Goal: Task Accomplishment & Management: Manage account settings

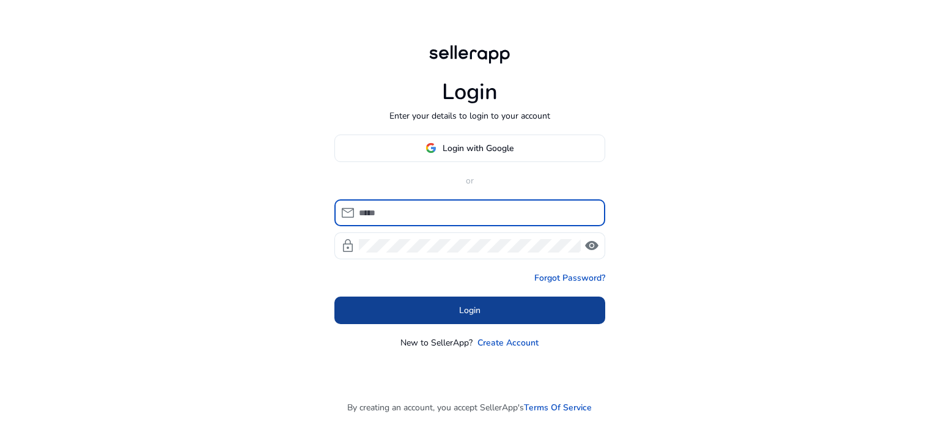
click at [460, 310] on span "Login" at bounding box center [469, 310] width 21 height 13
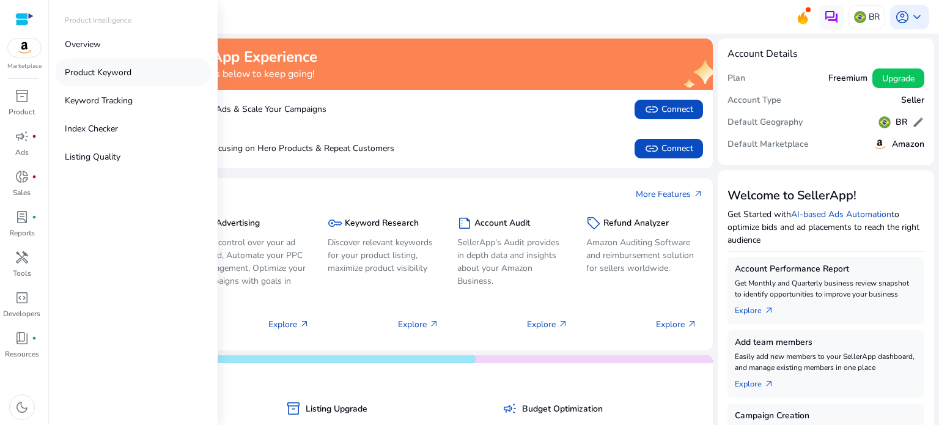
click at [100, 78] on p "Product Keyword" at bounding box center [98, 72] width 67 height 13
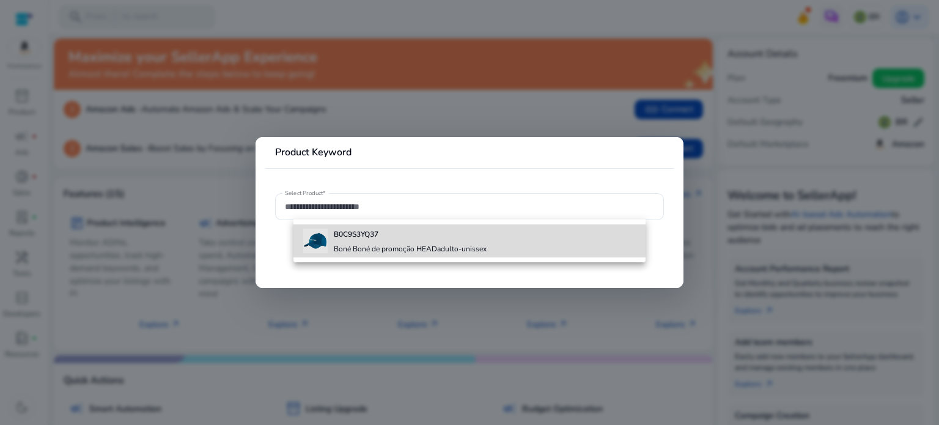
click at [357, 249] on h4 "Boné Boné de promoção HEADadulto-unissex" at bounding box center [410, 249] width 153 height 10
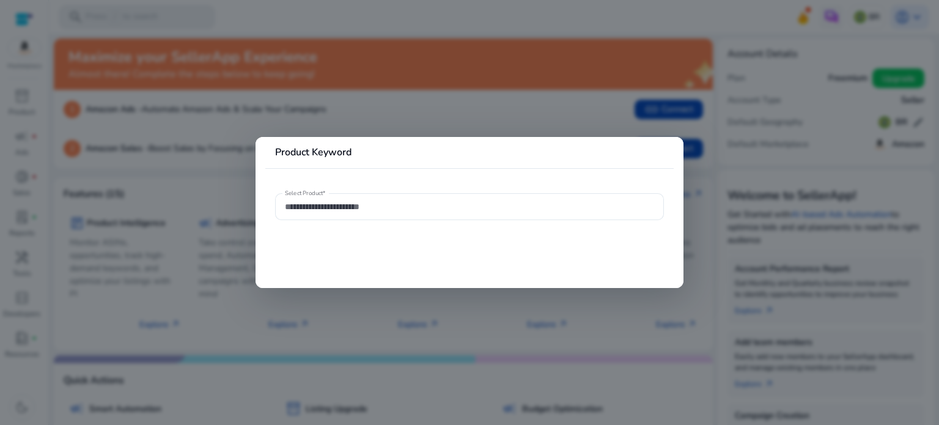
type input "**********"
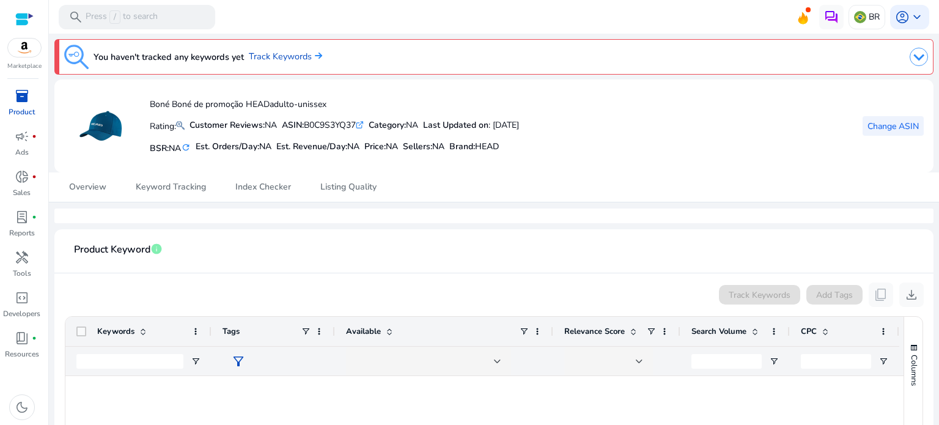
click at [871, 128] on span "Change ASIN" at bounding box center [893, 126] width 51 height 13
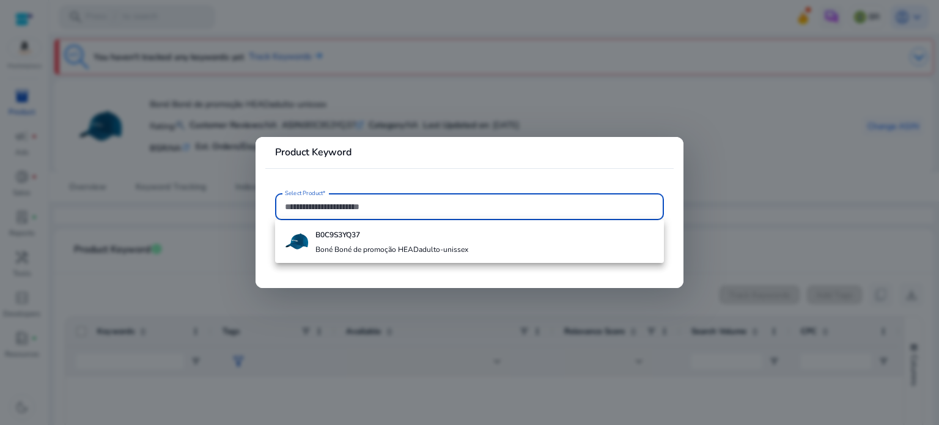
paste input "**********"
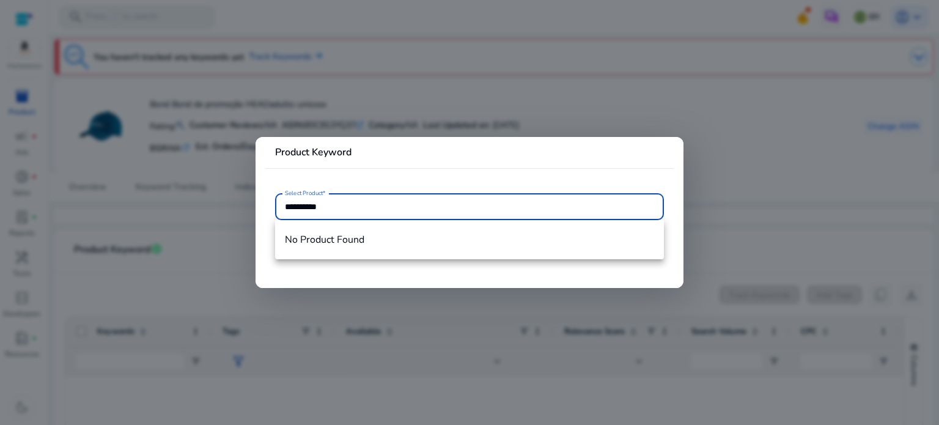
click at [401, 207] on input "**********" at bounding box center [469, 206] width 369 height 13
type input "**********"
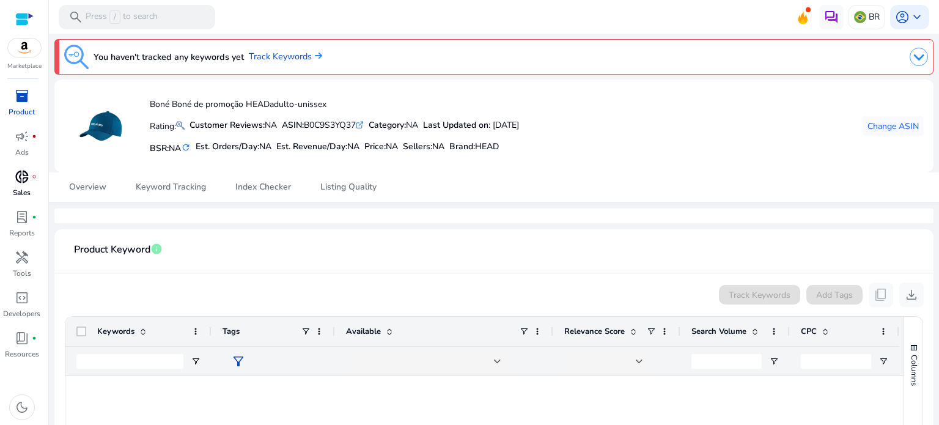
click at [27, 187] on p "Sales" at bounding box center [22, 192] width 18 height 11
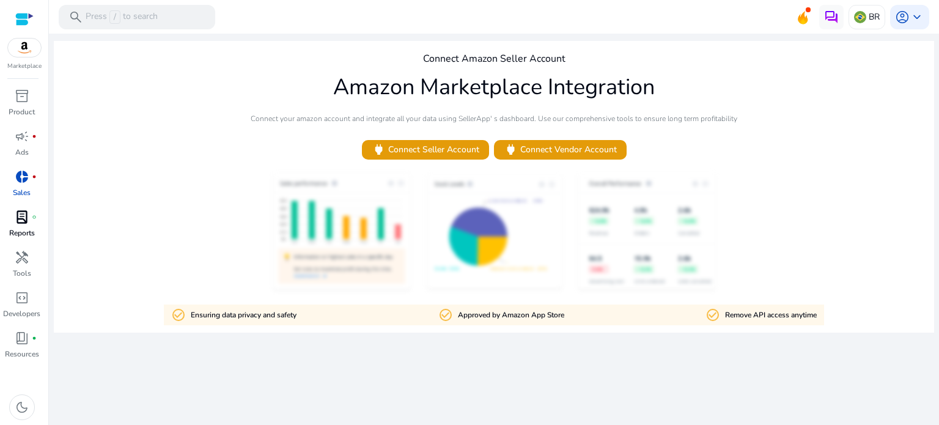
click at [35, 227] on link "lab_profile fiber_manual_record Reports" at bounding box center [21, 227] width 43 height 40
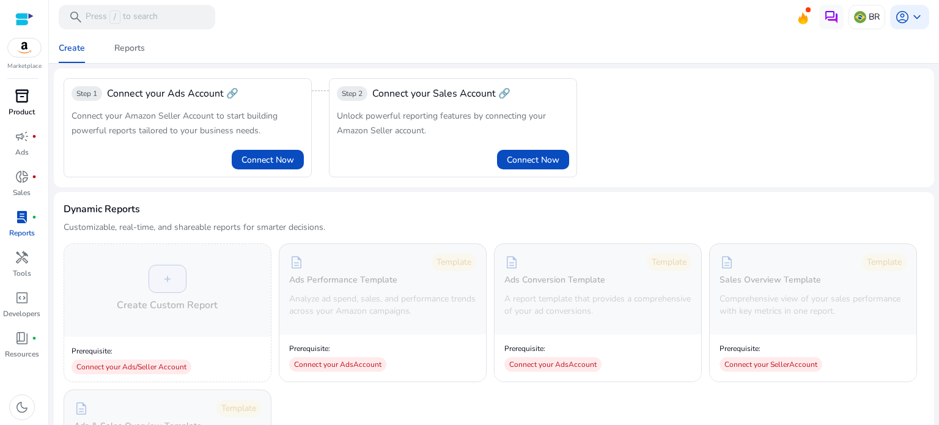
click at [23, 100] on span "inventory_2" at bounding box center [22, 96] width 15 height 15
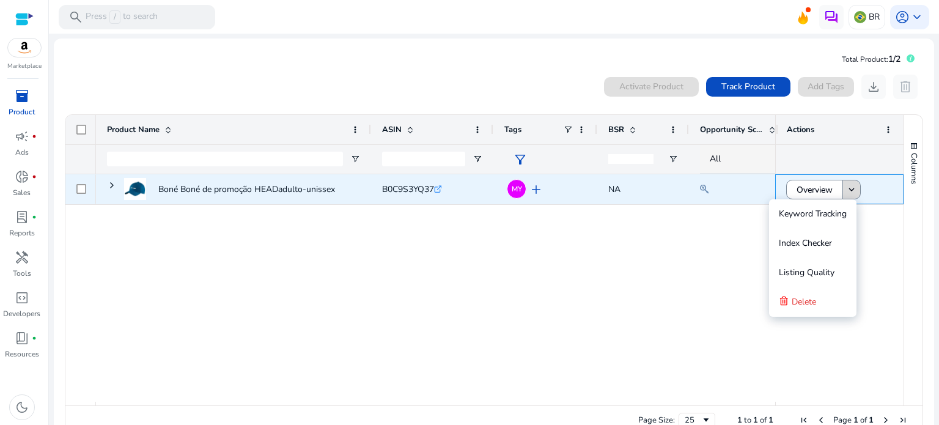
click at [850, 189] on mat-icon "keyboard_arrow_down" at bounding box center [851, 189] width 11 height 11
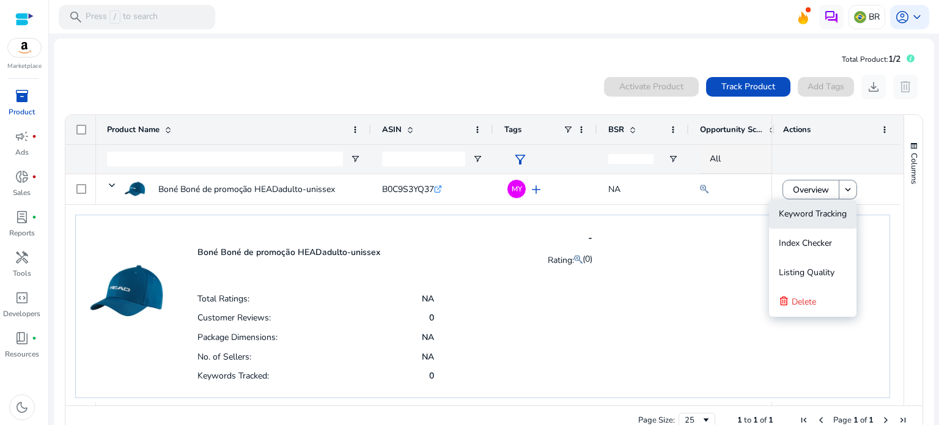
click at [829, 218] on span "Keyword Tracking" at bounding box center [813, 214] width 68 height 12
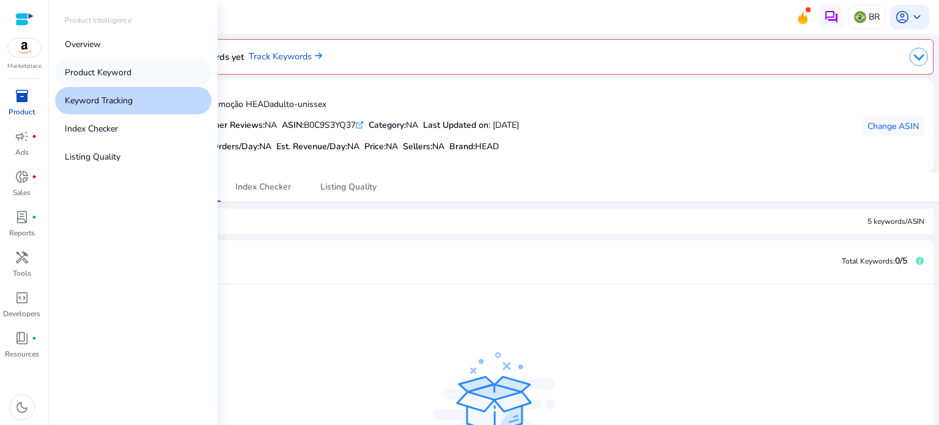
click at [114, 75] on p "Product Keyword" at bounding box center [98, 72] width 67 height 13
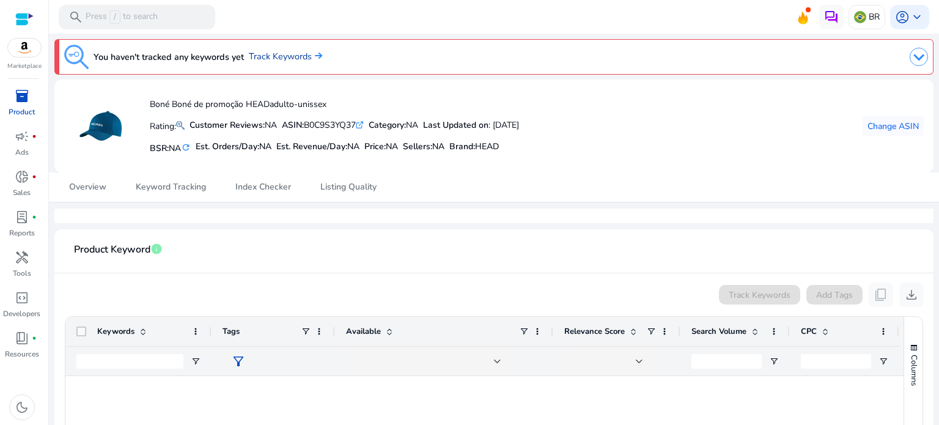
click at [265, 59] on link "Track Keywords" at bounding box center [285, 56] width 73 height 13
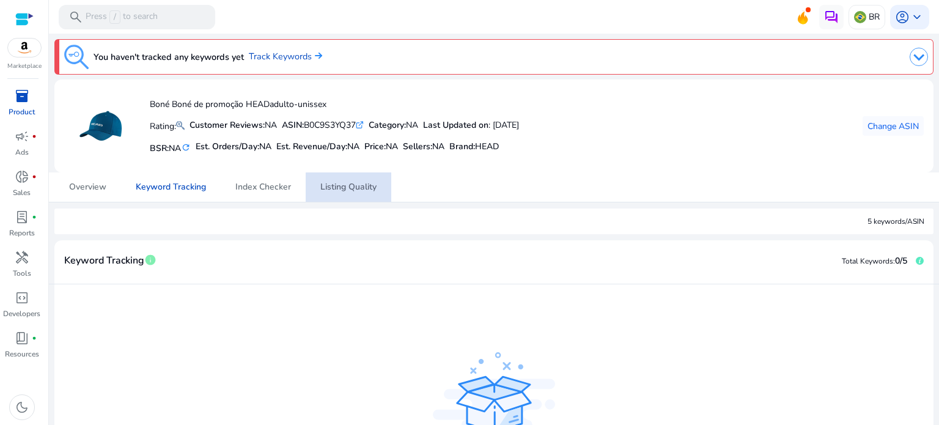
click at [350, 193] on span "Listing Quality" at bounding box center [348, 186] width 56 height 29
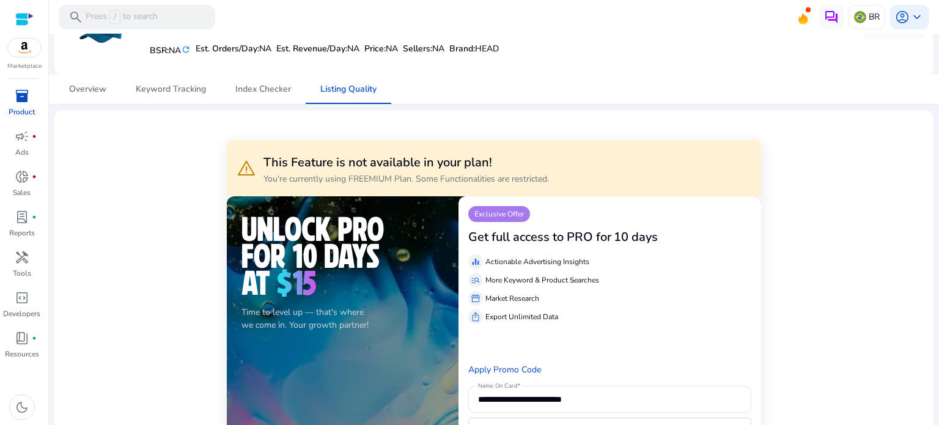
scroll to position [122, 0]
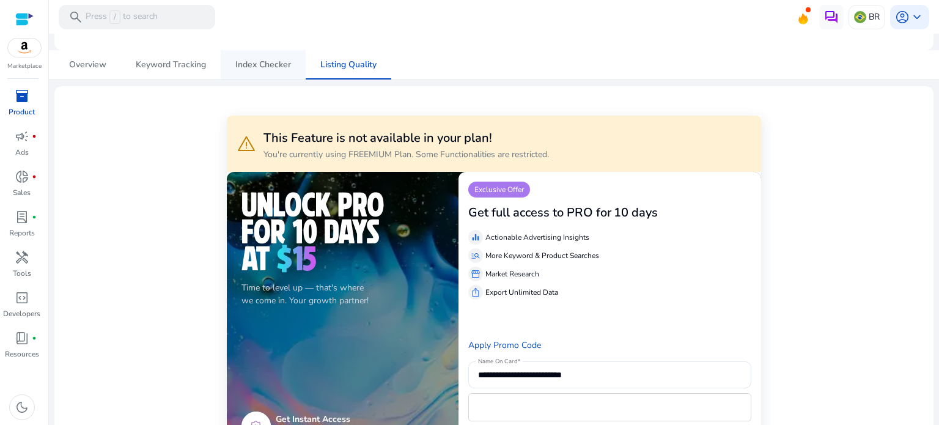
click at [265, 68] on span "Index Checker" at bounding box center [263, 65] width 56 height 9
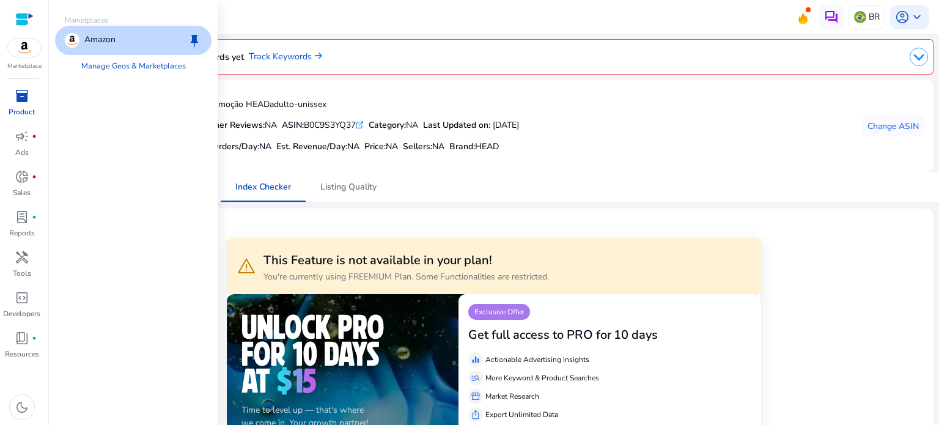
click at [29, 49] on img at bounding box center [24, 48] width 33 height 18
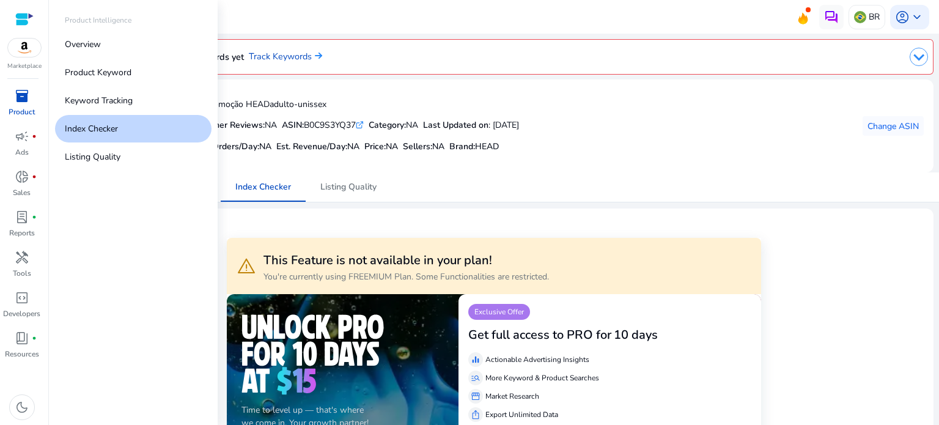
click at [26, 103] on span "inventory_2" at bounding box center [22, 96] width 15 height 15
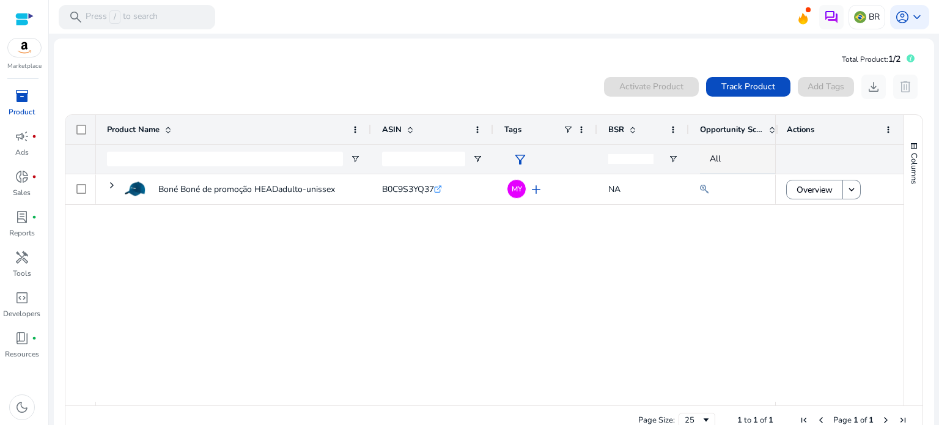
click at [345, 268] on div "Boné Boné de promoção HEADadulto-unissex B0C9S3YQ37 .st0{fill:#2c8af8} MY add N…" at bounding box center [435, 287] width 679 height 227
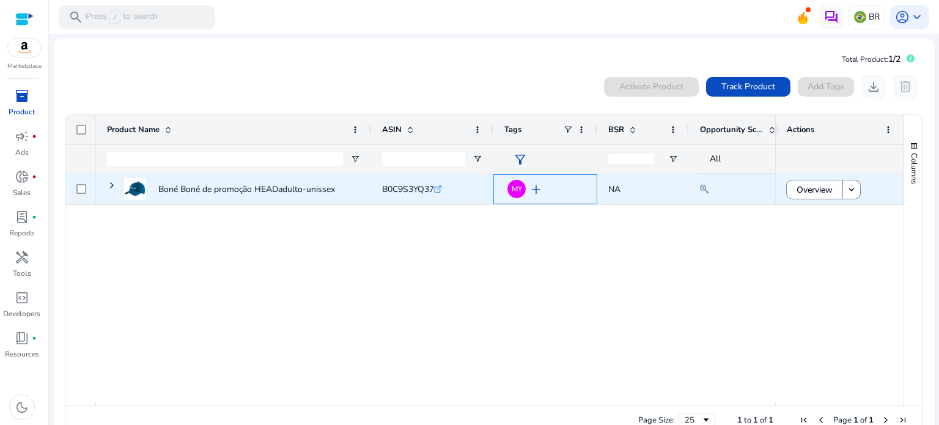
click at [534, 192] on span "add" at bounding box center [536, 189] width 15 height 15
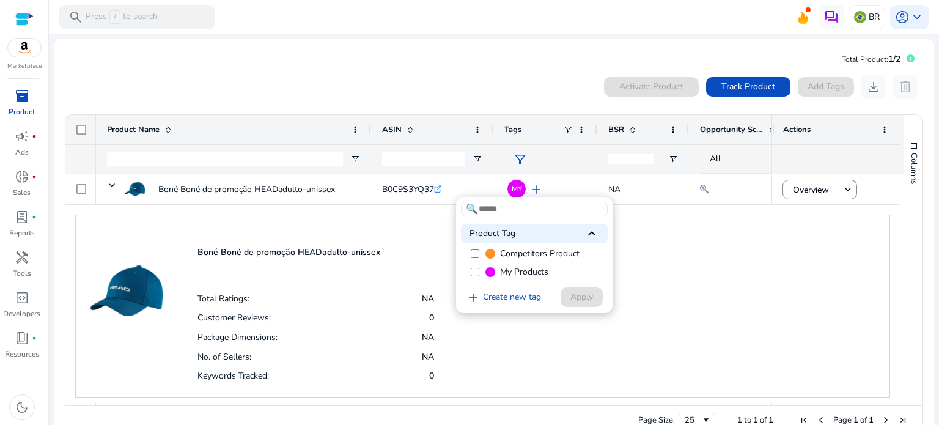
click at [654, 256] on div at bounding box center [469, 212] width 939 height 425
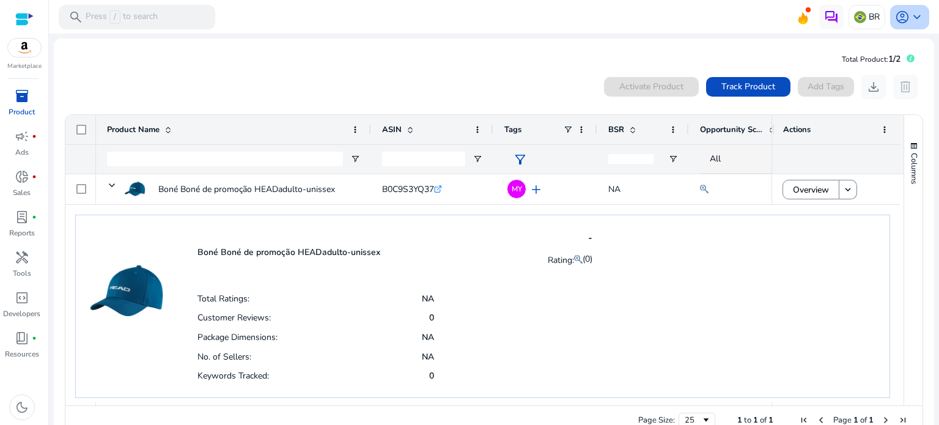
click at [914, 14] on span "keyboard_arrow_down" at bounding box center [917, 17] width 15 height 15
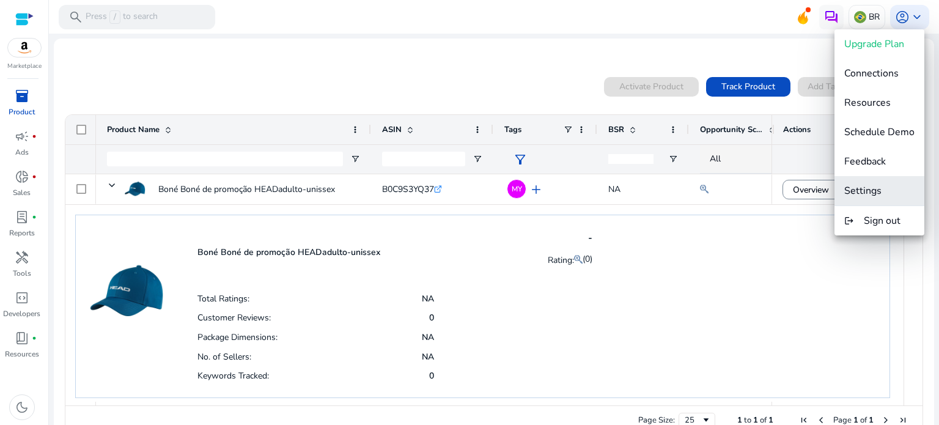
click at [874, 185] on span "Settings" at bounding box center [862, 190] width 37 height 13
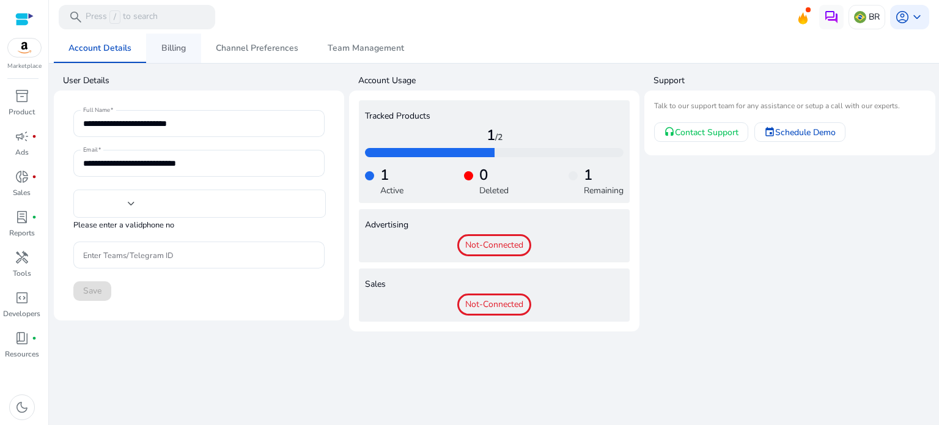
click at [171, 45] on span "Billing" at bounding box center [173, 48] width 24 height 9
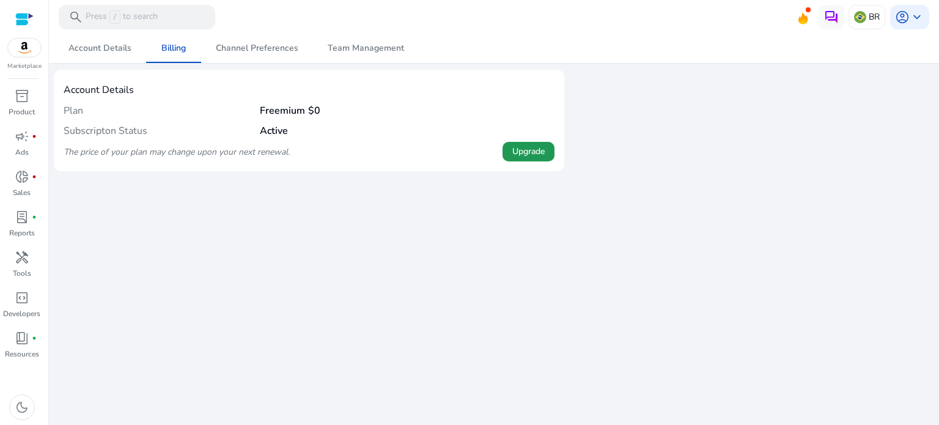
click at [530, 152] on span "Upgrade" at bounding box center [528, 151] width 32 height 13
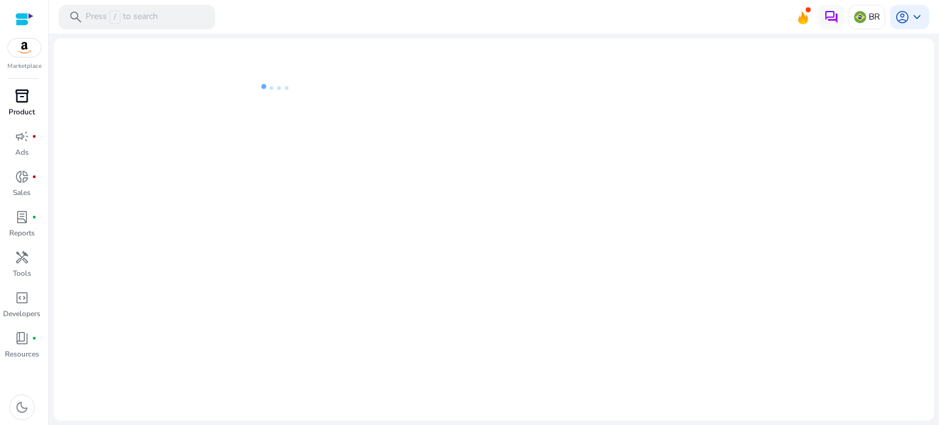
click at [16, 94] on span "inventory_2" at bounding box center [22, 96] width 15 height 15
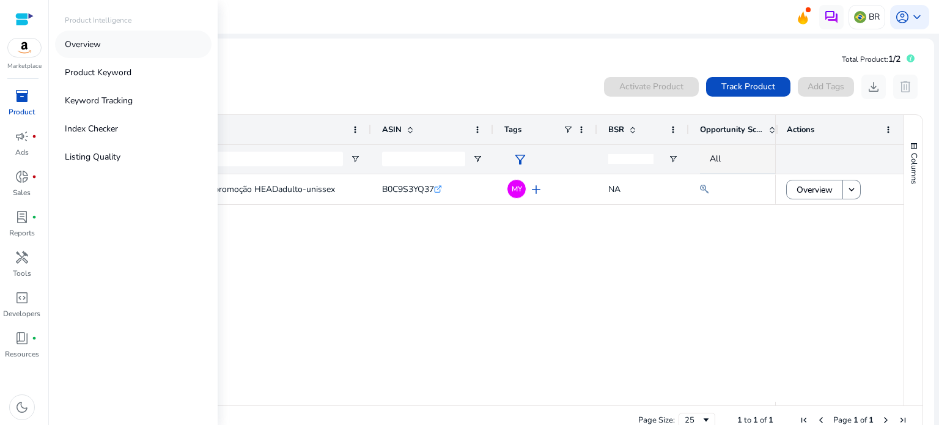
click at [100, 50] on p "Overview" at bounding box center [83, 44] width 36 height 13
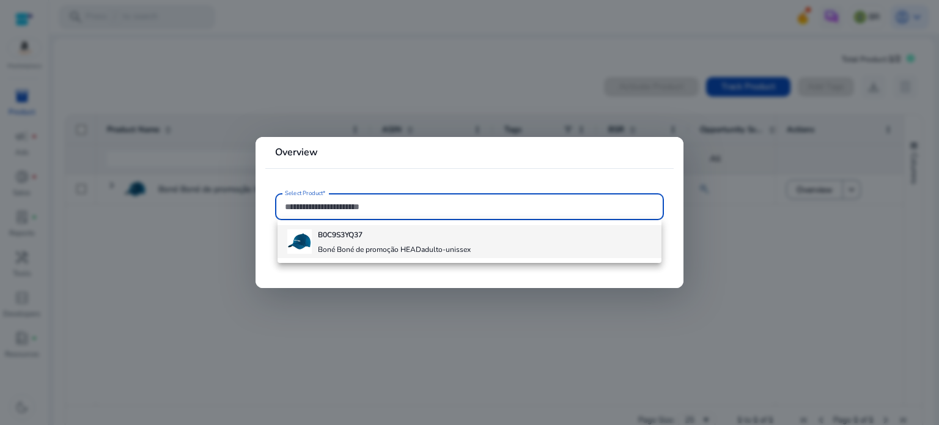
click at [361, 238] on b "B0C9S3YQ37" at bounding box center [340, 235] width 45 height 10
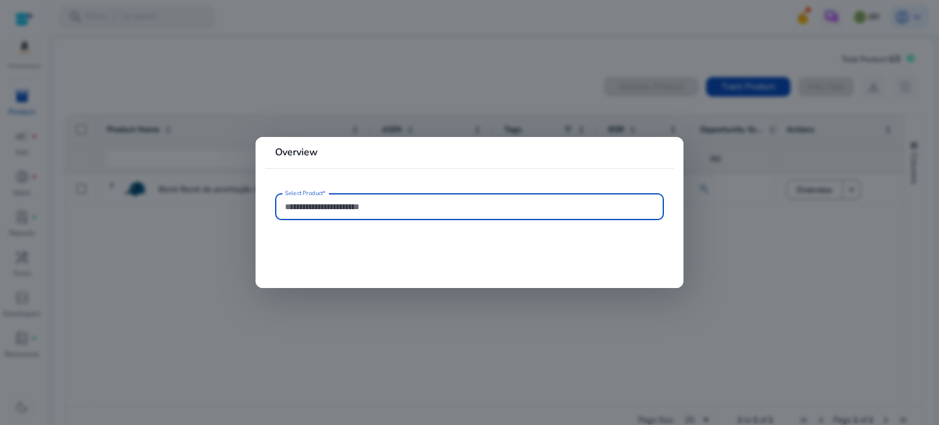
type input "**********"
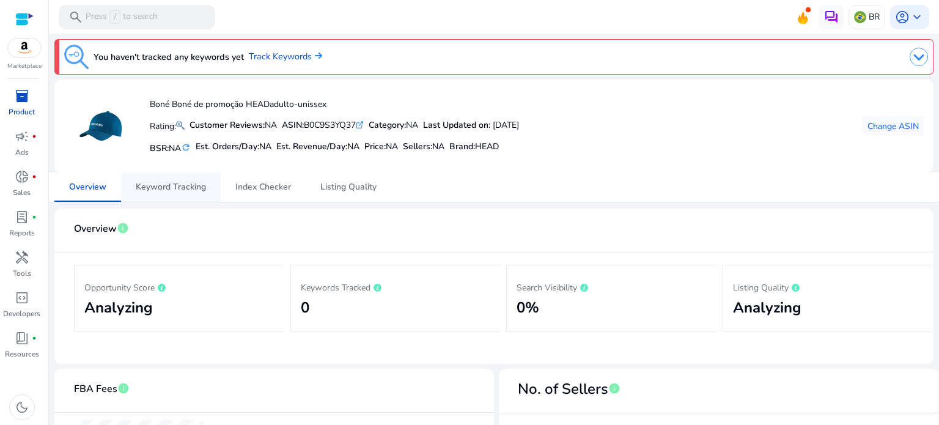
click at [190, 185] on span "Keyword Tracking" at bounding box center [171, 187] width 70 height 9
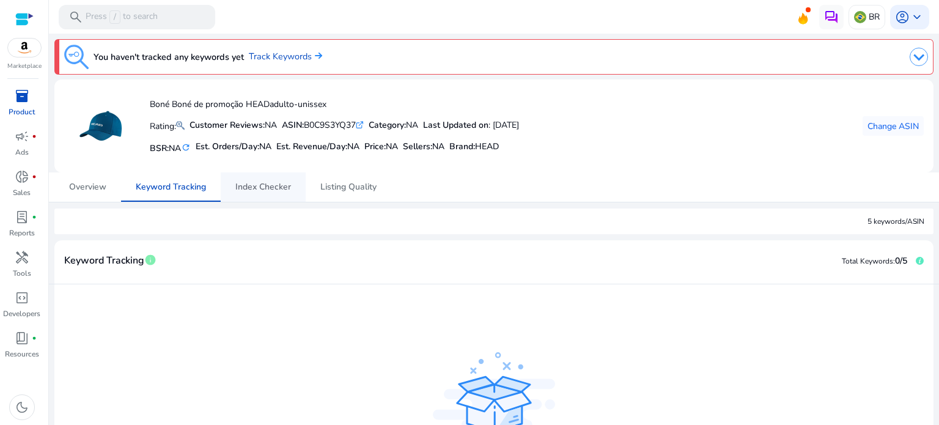
click at [275, 186] on span "Index Checker" at bounding box center [263, 187] width 56 height 9
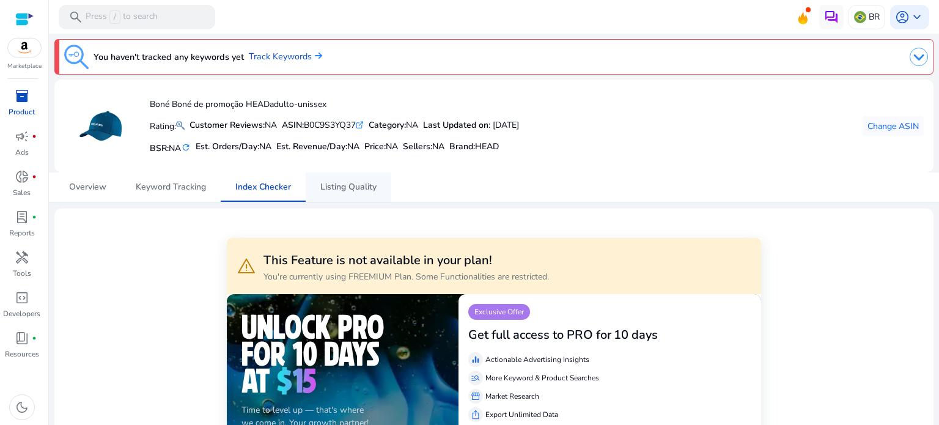
click at [366, 186] on span "Listing Quality" at bounding box center [348, 187] width 56 height 9
click at [914, 60] on img at bounding box center [919, 57] width 18 height 18
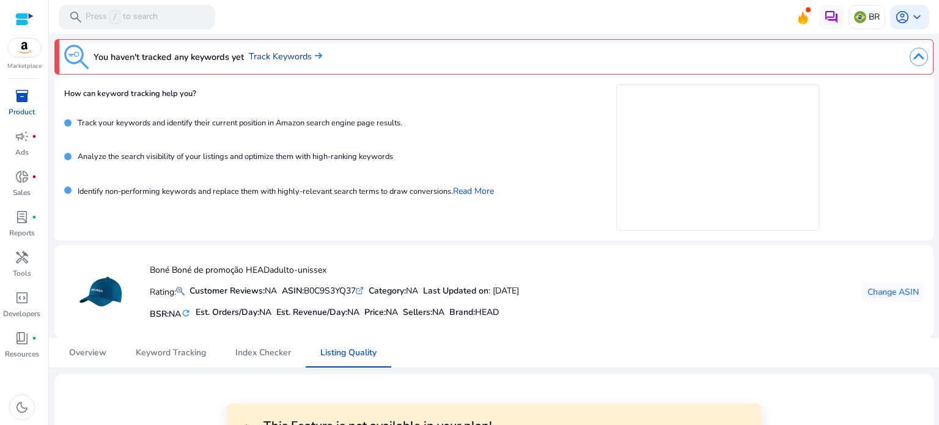
click at [281, 58] on link "Track Keywords" at bounding box center [285, 56] width 73 height 13
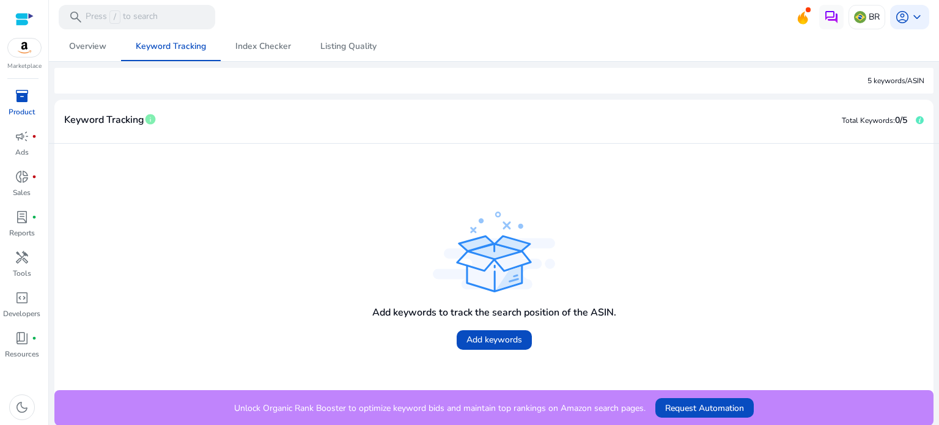
scroll to position [307, 0]
click at [499, 338] on span "Add keywords" at bounding box center [495, 339] width 56 height 13
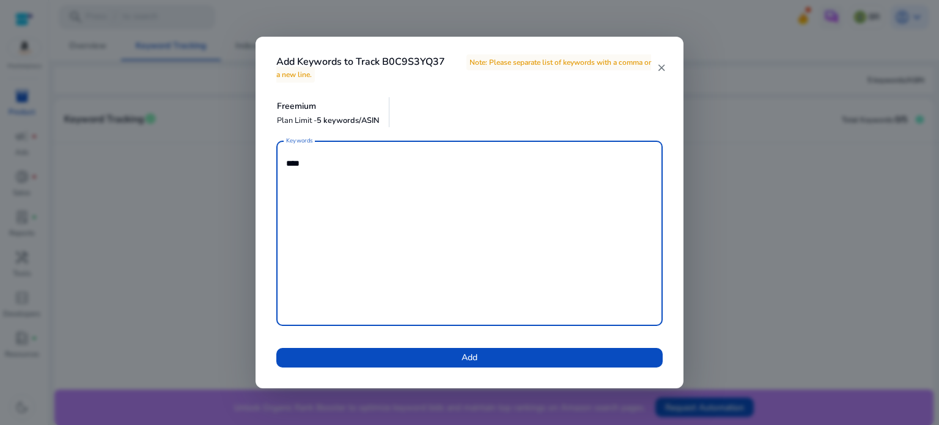
type textarea "****"
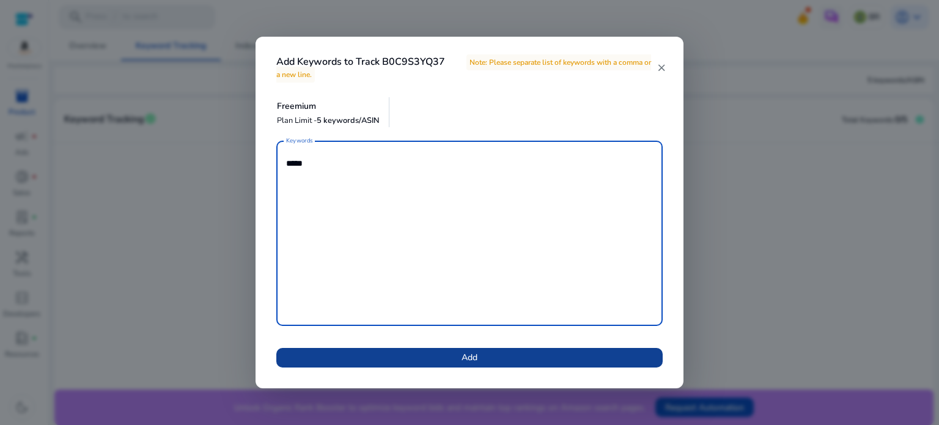
click at [471, 359] on span "Add" at bounding box center [470, 357] width 16 height 13
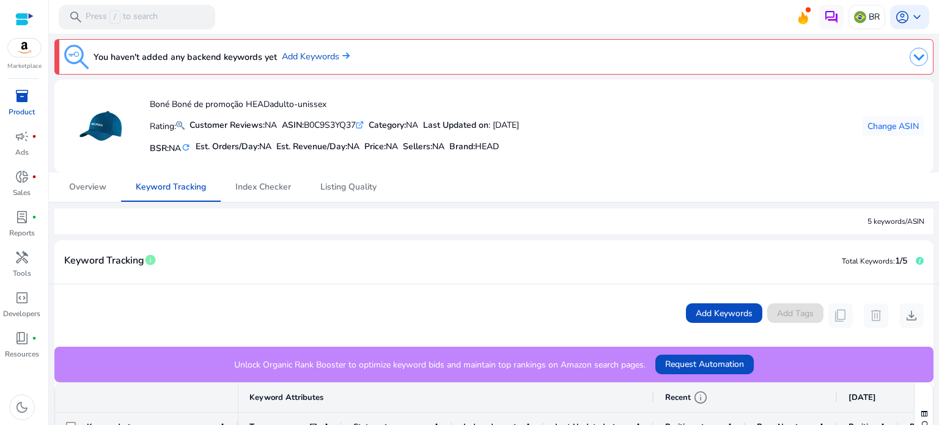
click at [15, 94] on span "inventory_2" at bounding box center [22, 96] width 15 height 15
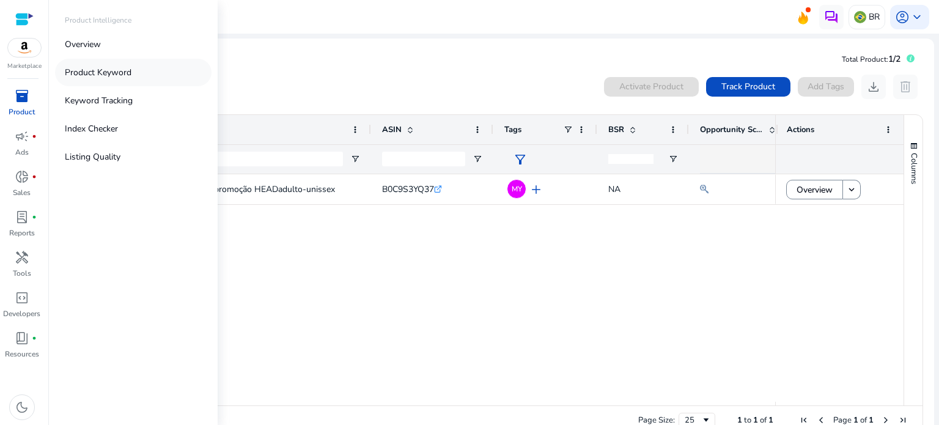
click at [109, 70] on p "Product Keyword" at bounding box center [98, 72] width 67 height 13
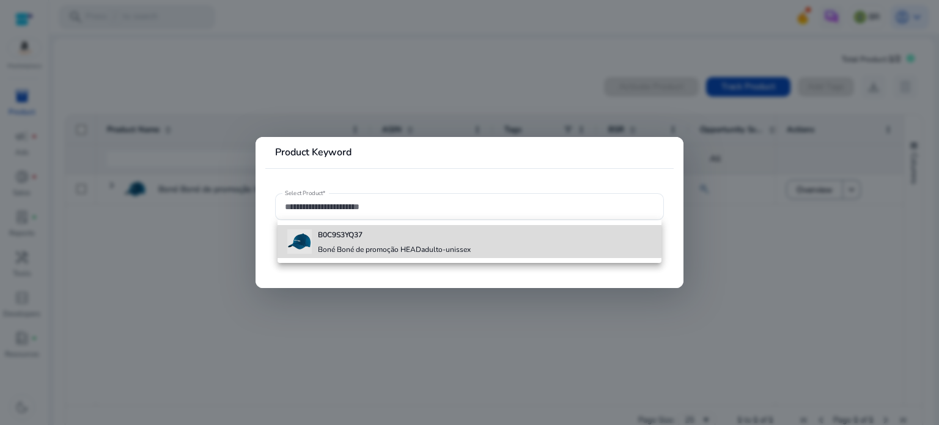
click at [394, 238] on h4 "B0C9S3YQ37" at bounding box center [394, 235] width 153 height 10
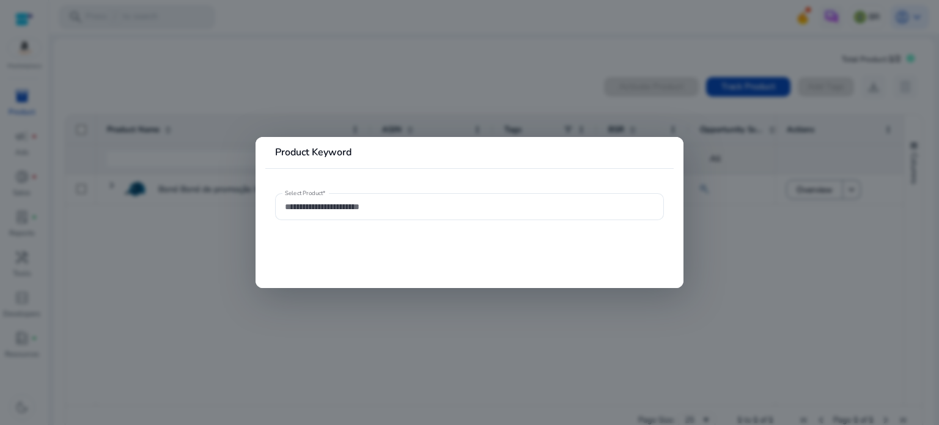
type input "**********"
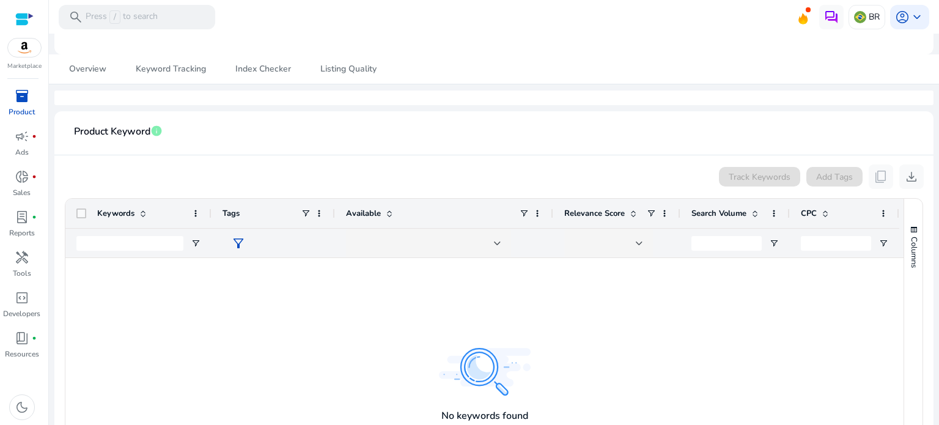
scroll to position [122, 0]
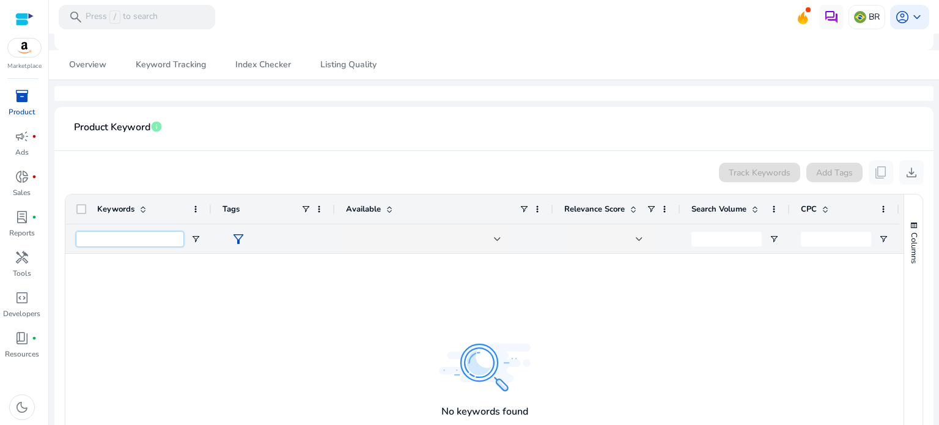
click at [155, 239] on input "Keywords Filter Input" at bounding box center [129, 239] width 107 height 15
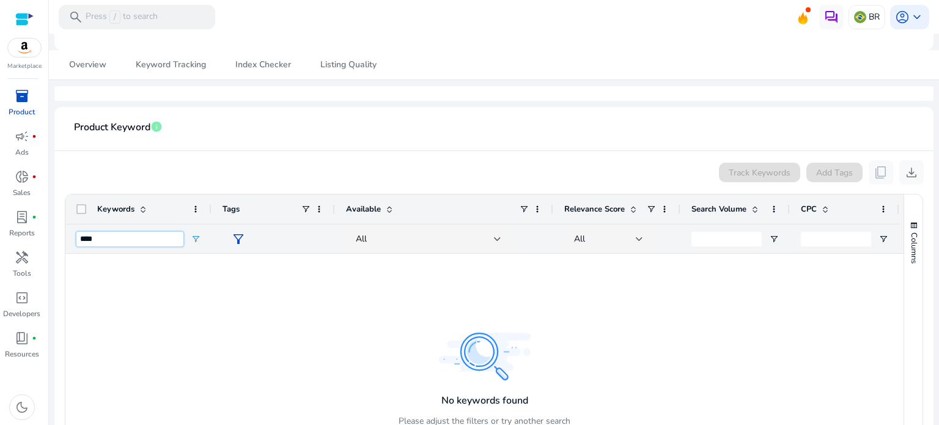
type input "****"
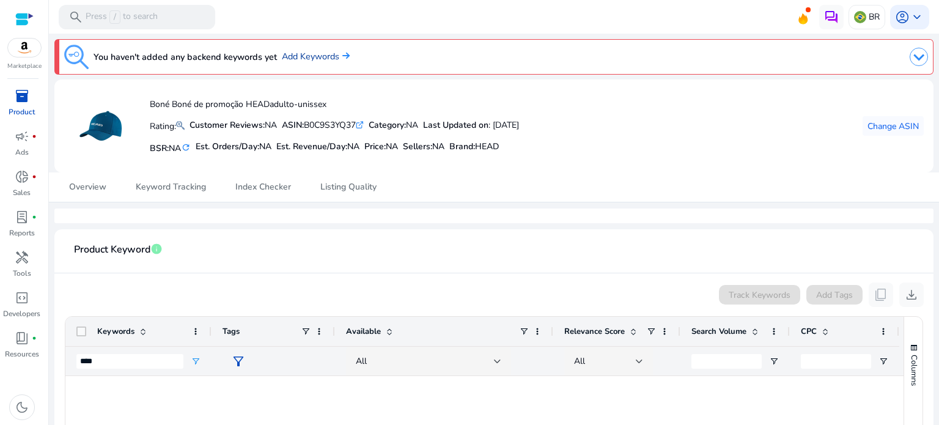
click at [322, 60] on link "Add Keywords" at bounding box center [316, 56] width 68 height 13
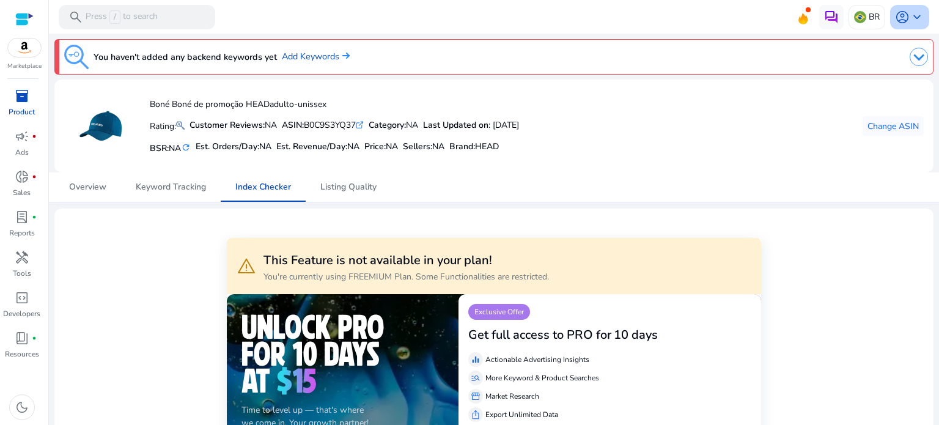
click at [911, 18] on span "keyboard_arrow_down" at bounding box center [917, 17] width 15 height 15
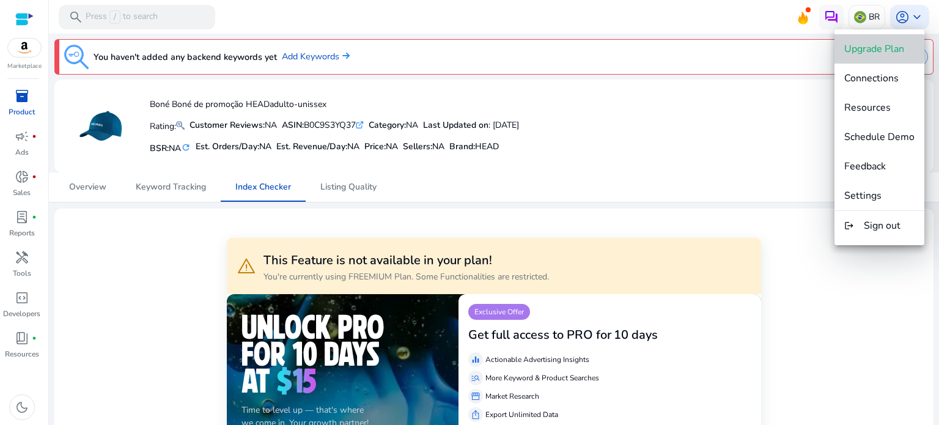
click at [875, 48] on span "Upgrade Plan" at bounding box center [874, 48] width 60 height 13
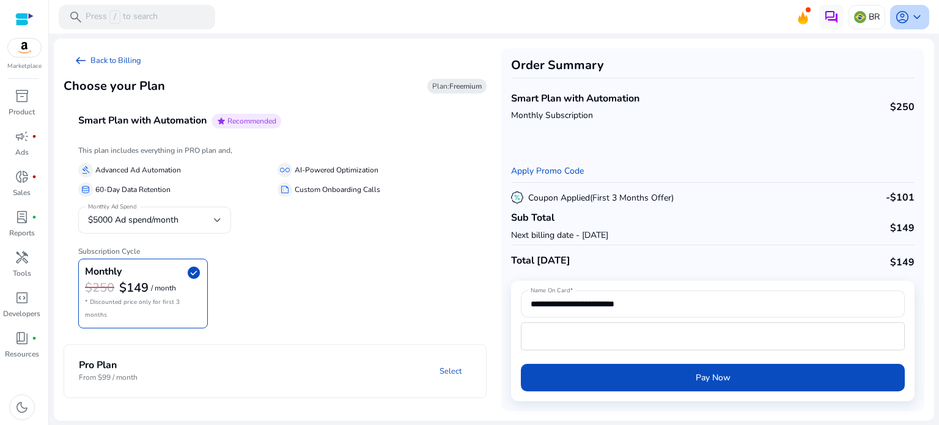
click at [912, 12] on span "keyboard_arrow_down" at bounding box center [917, 17] width 15 height 15
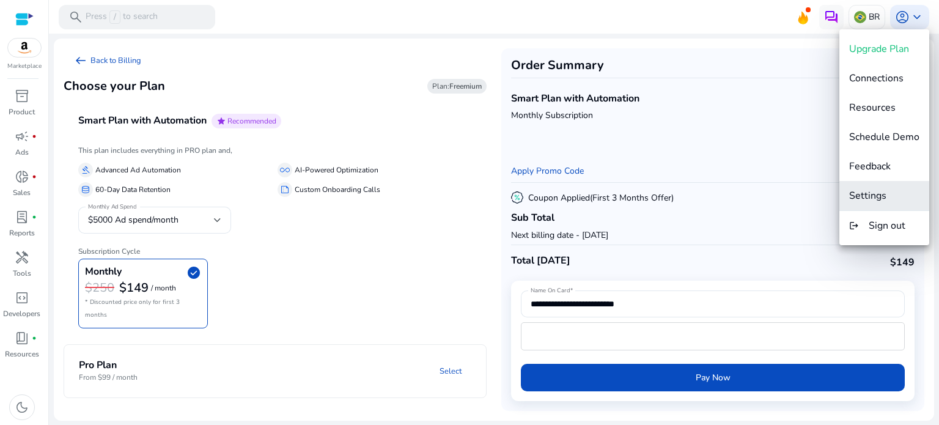
click at [880, 198] on span "Settings" at bounding box center [867, 195] width 37 height 13
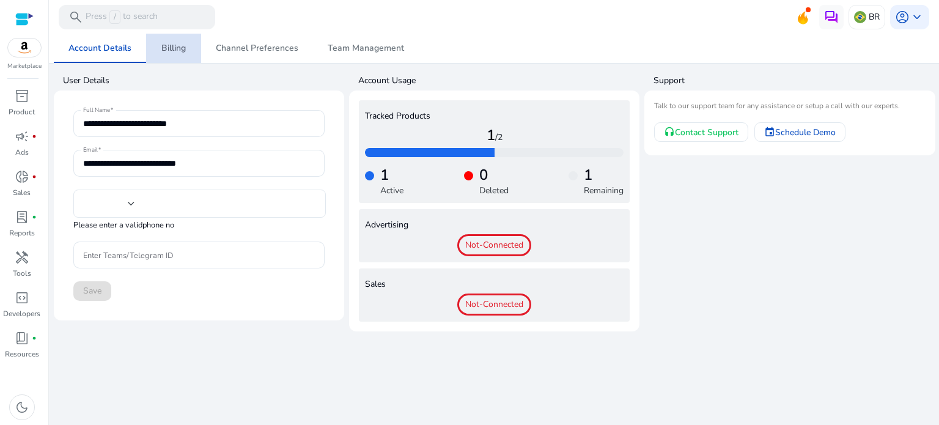
click at [171, 48] on span "Billing" at bounding box center [173, 48] width 24 height 9
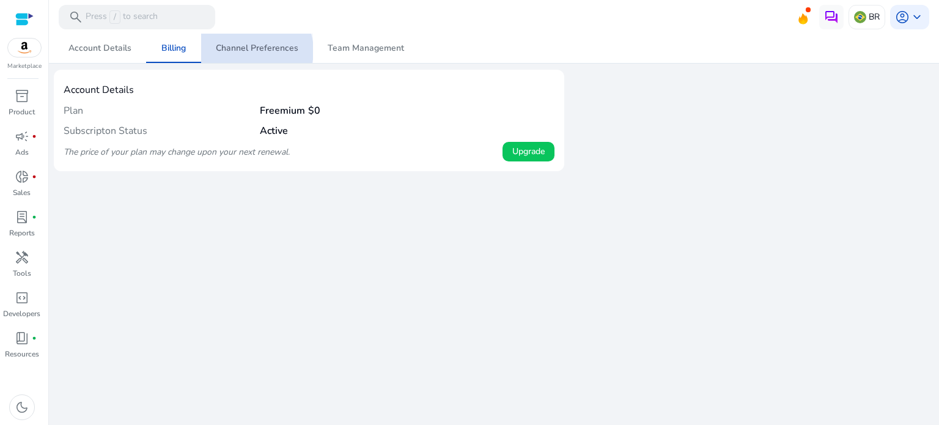
click at [252, 51] on span "Channel Preferences" at bounding box center [257, 48] width 83 height 9
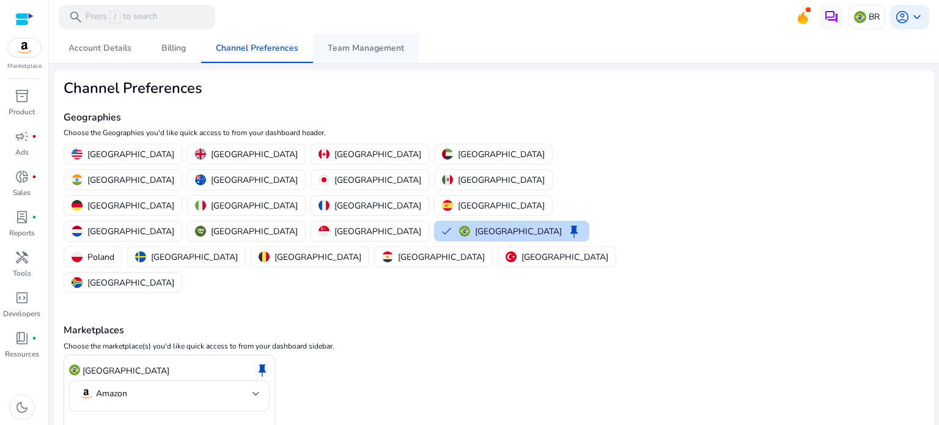
click at [349, 46] on span "Team Management" at bounding box center [366, 48] width 76 height 9
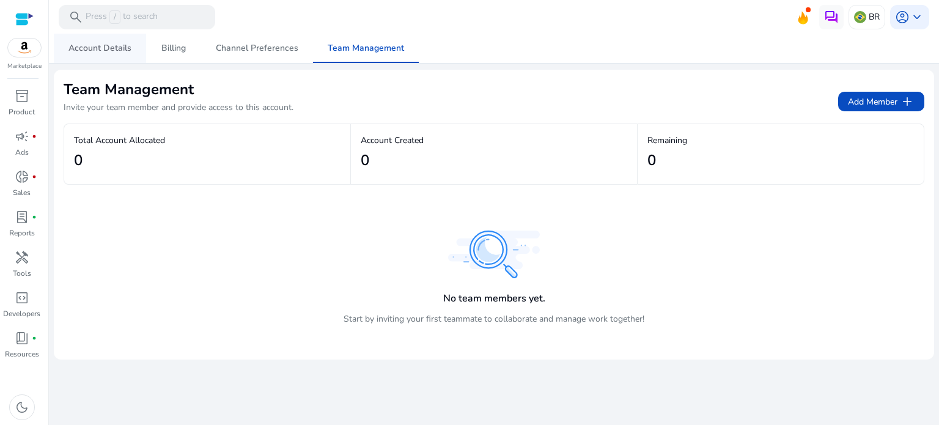
click at [113, 52] on span "Account Details" at bounding box center [99, 48] width 63 height 9
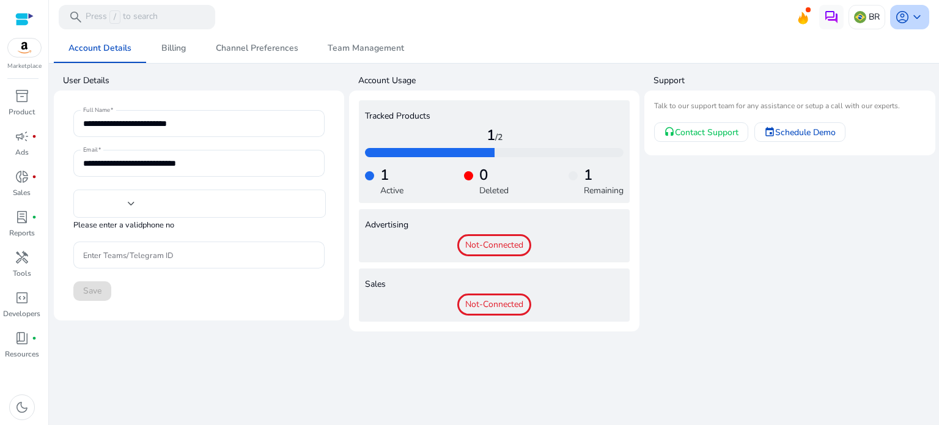
click at [913, 15] on span "keyboard_arrow_down" at bounding box center [917, 17] width 15 height 15
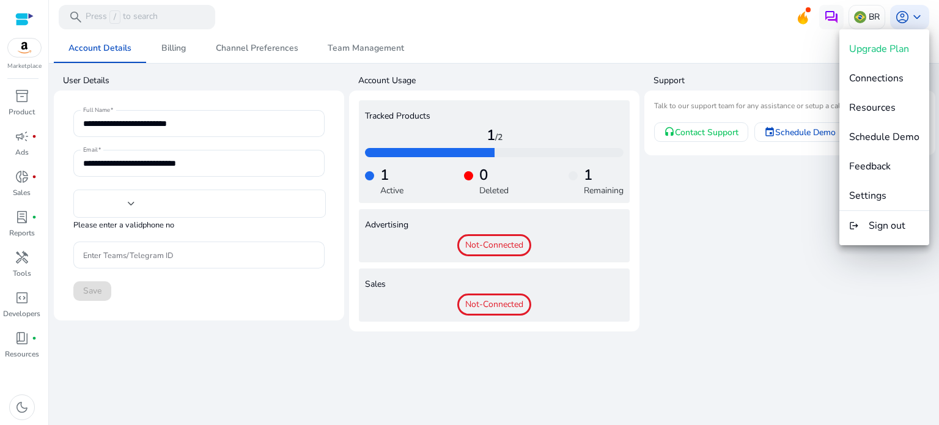
click at [190, 345] on div at bounding box center [469, 212] width 939 height 425
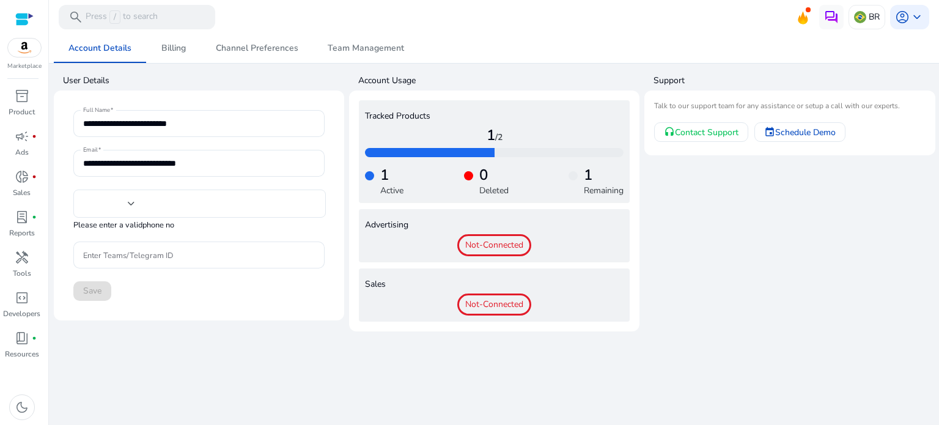
type input "***"
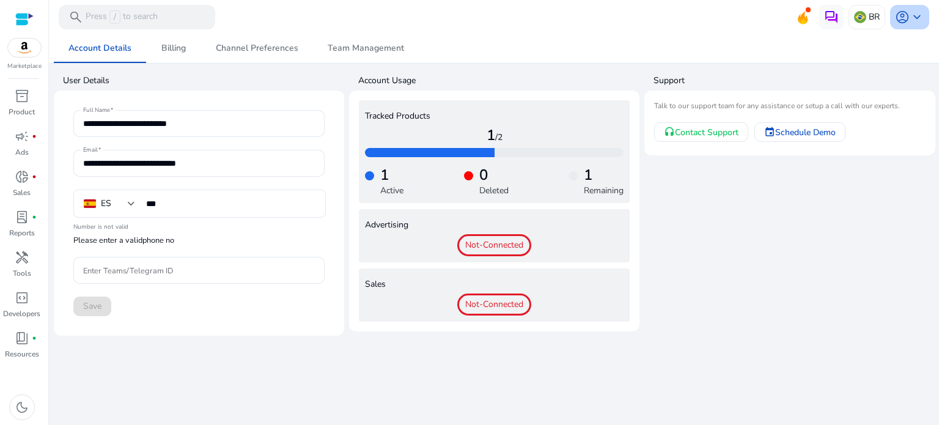
click at [915, 13] on span "keyboard_arrow_down" at bounding box center [917, 17] width 15 height 15
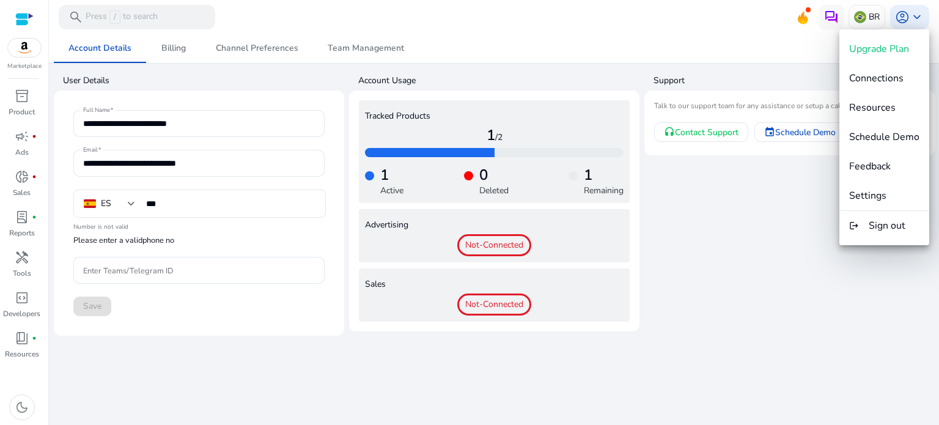
click at [794, 207] on div at bounding box center [469, 212] width 939 height 425
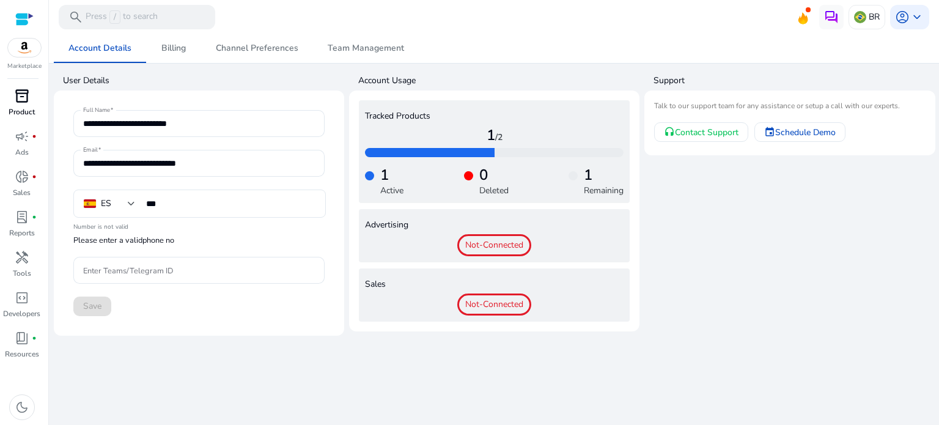
drag, startPoint x: 15, startPoint y: 102, endPoint x: 31, endPoint y: 119, distance: 23.0
click at [15, 102] on span "inventory_2" at bounding box center [22, 96] width 15 height 15
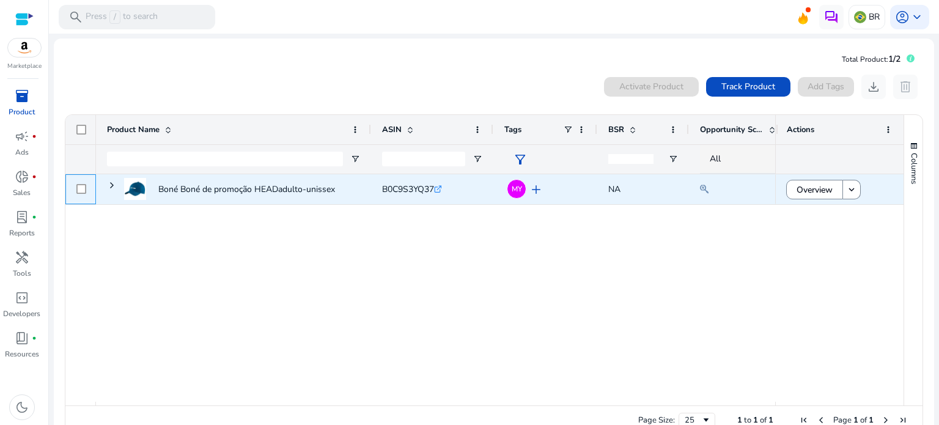
click at [78, 194] on div at bounding box center [81, 189] width 10 height 25
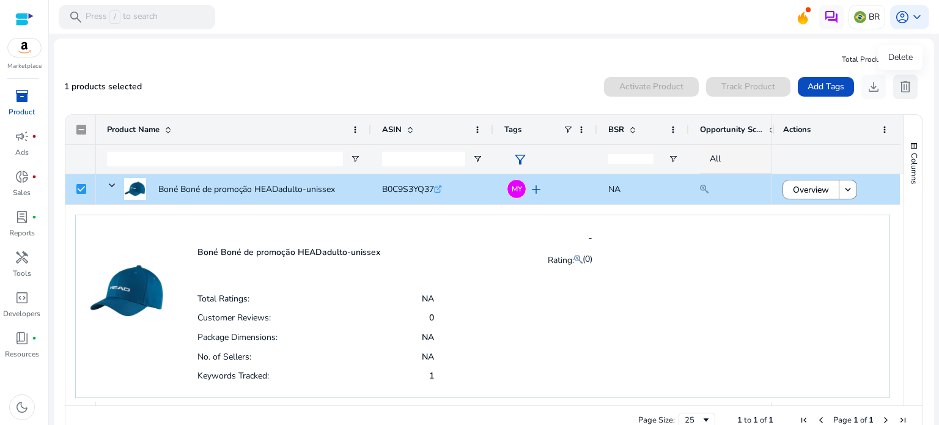
click at [904, 86] on span "delete" at bounding box center [905, 86] width 15 height 15
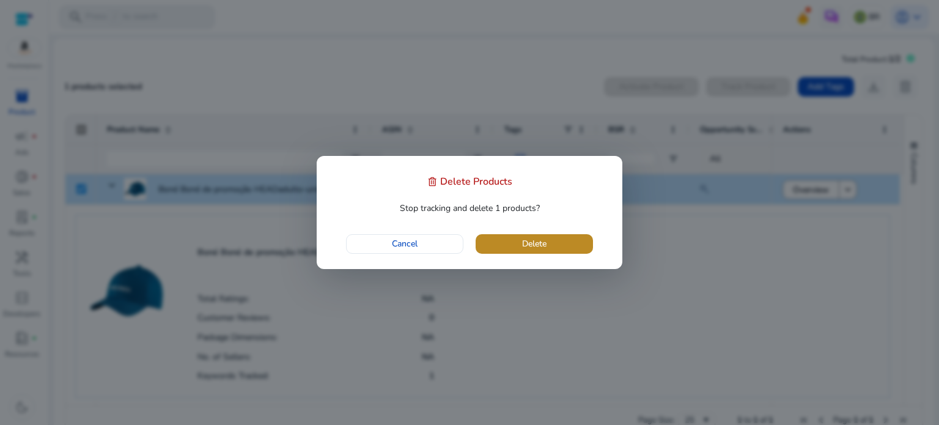
click at [553, 239] on span "button" at bounding box center [534, 243] width 117 height 29
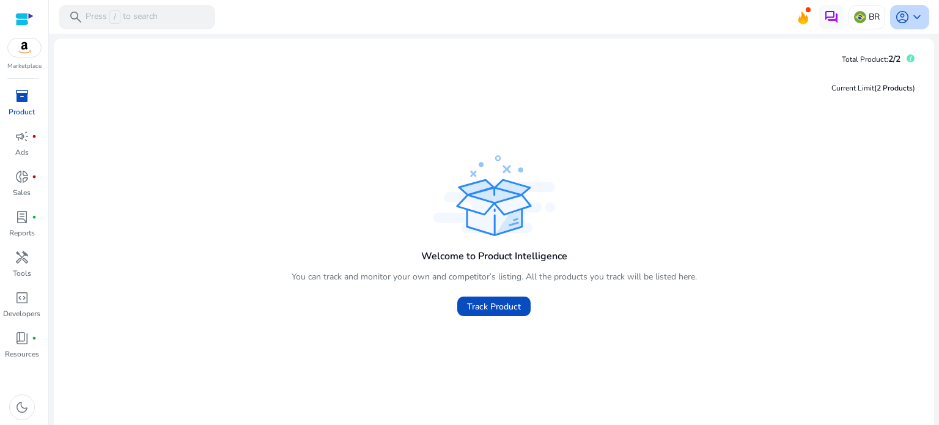
click at [910, 17] on span "keyboard_arrow_down" at bounding box center [917, 17] width 15 height 15
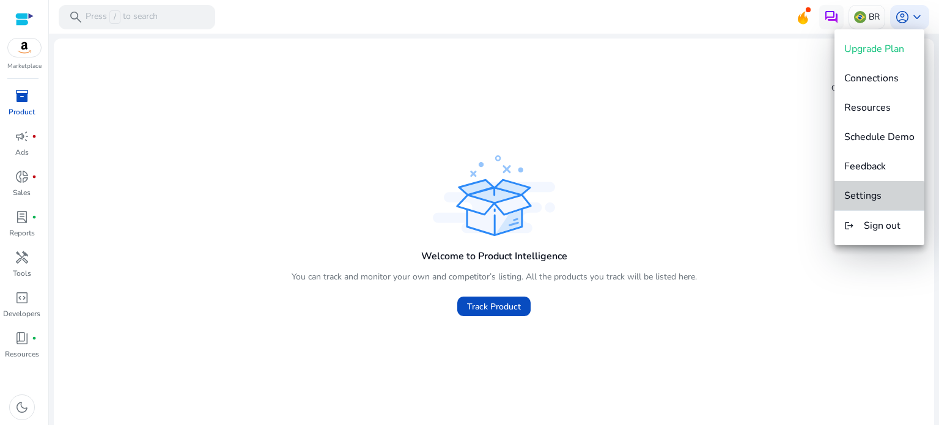
click at [875, 202] on button "Settings" at bounding box center [880, 195] width 90 height 29
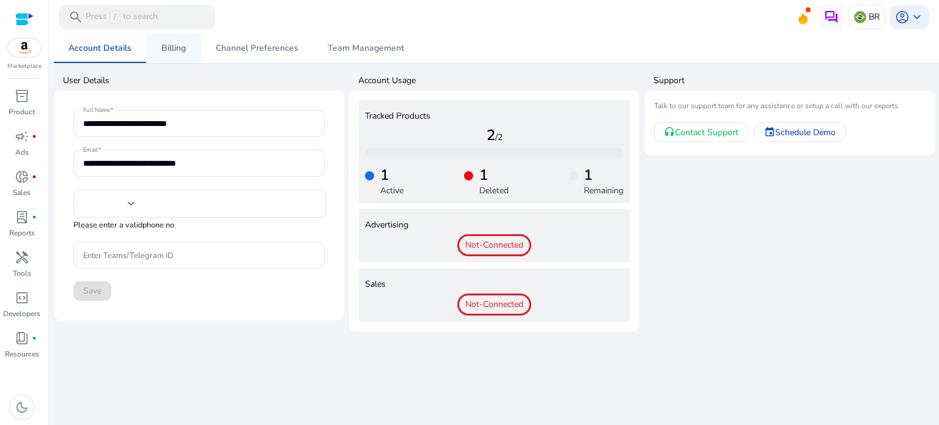
click at [174, 50] on span "Billing" at bounding box center [173, 48] width 24 height 9
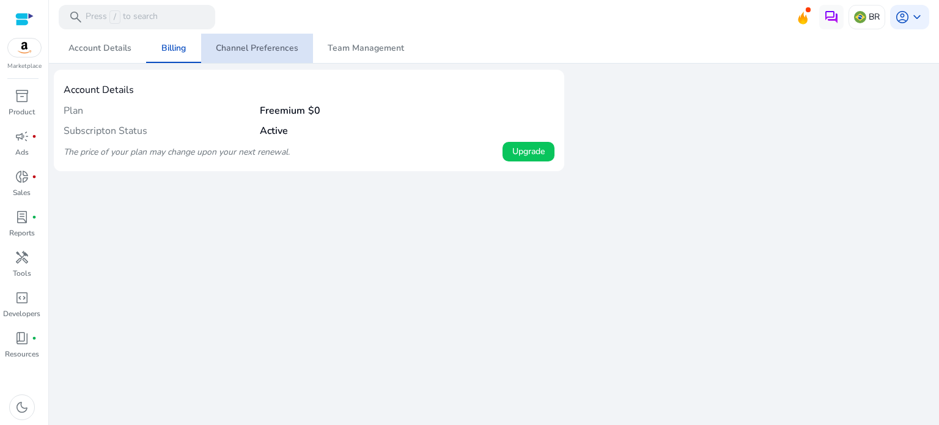
click at [258, 47] on span "Channel Preferences" at bounding box center [257, 48] width 83 height 9
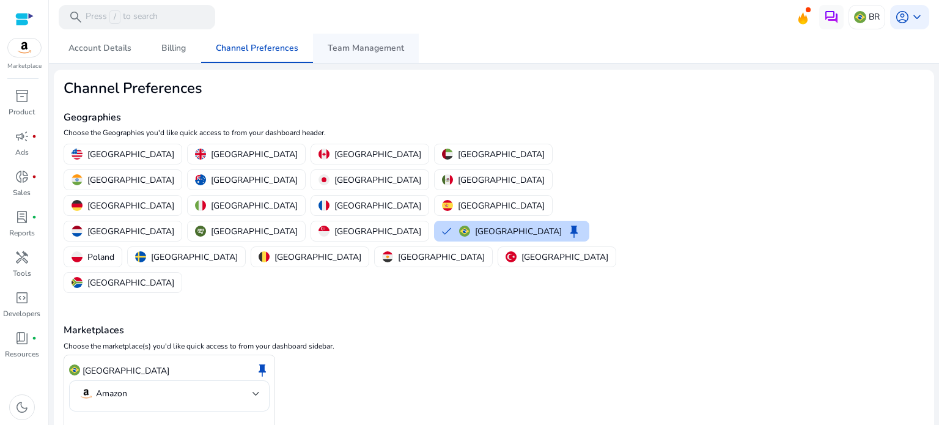
click at [355, 47] on span "Team Management" at bounding box center [366, 48] width 76 height 9
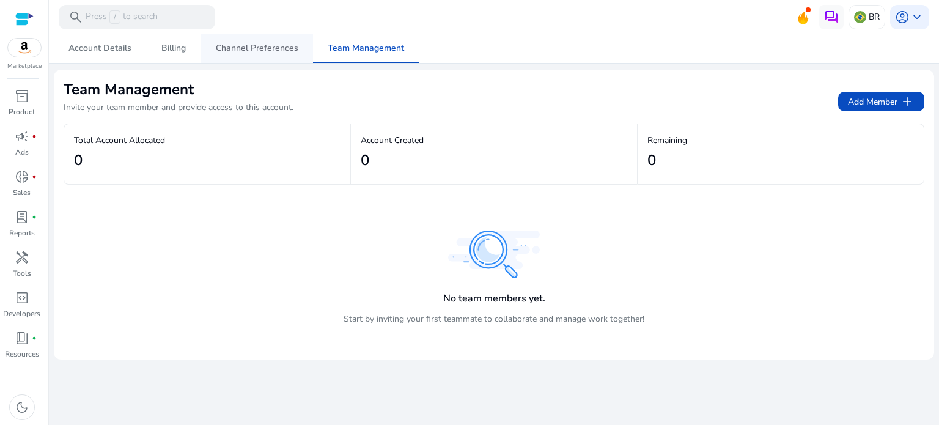
click at [284, 51] on span "Channel Preferences" at bounding box center [257, 48] width 83 height 9
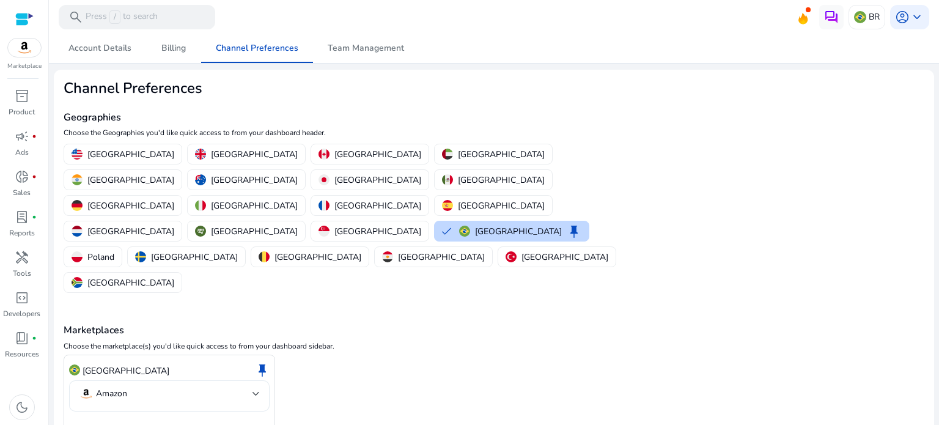
click at [249, 386] on mat-select-trigger "Amazon" at bounding box center [166, 393] width 174 height 15
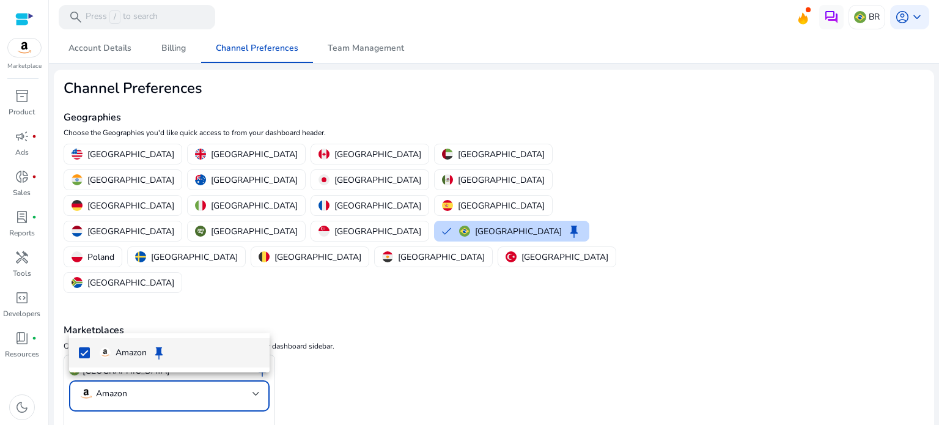
click at [249, 320] on div at bounding box center [469, 212] width 939 height 425
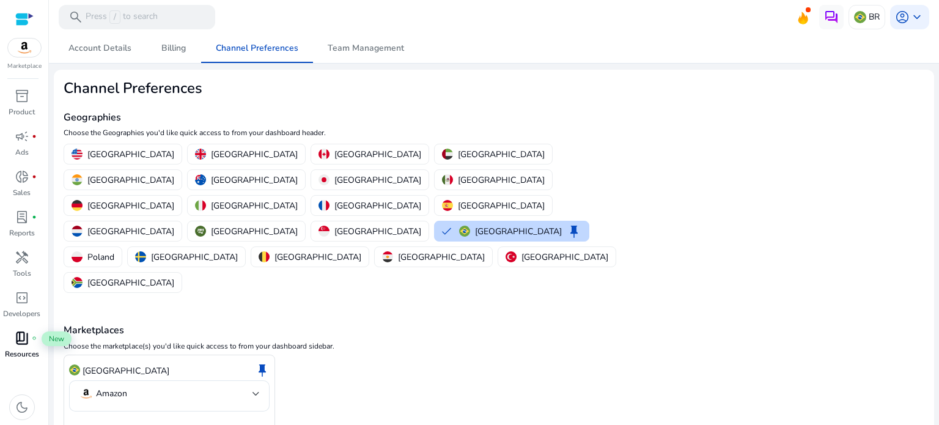
click at [25, 344] on span "book_4" at bounding box center [22, 338] width 15 height 15
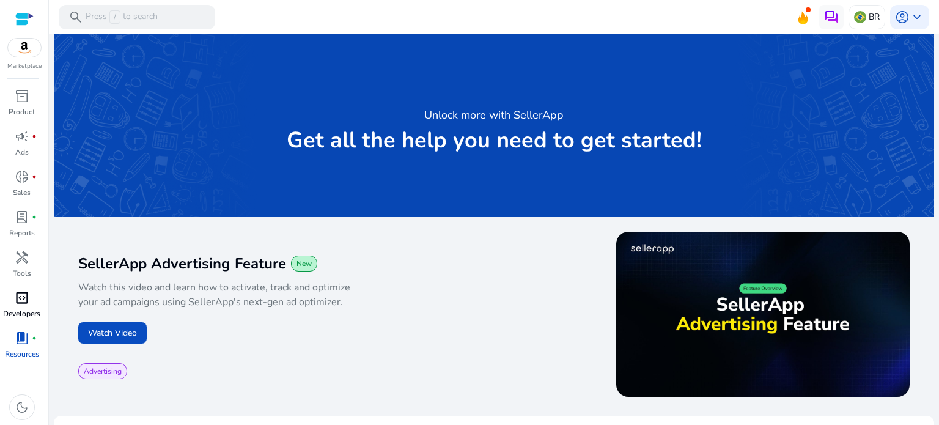
click at [28, 303] on span "code_blocks" at bounding box center [22, 297] width 15 height 15
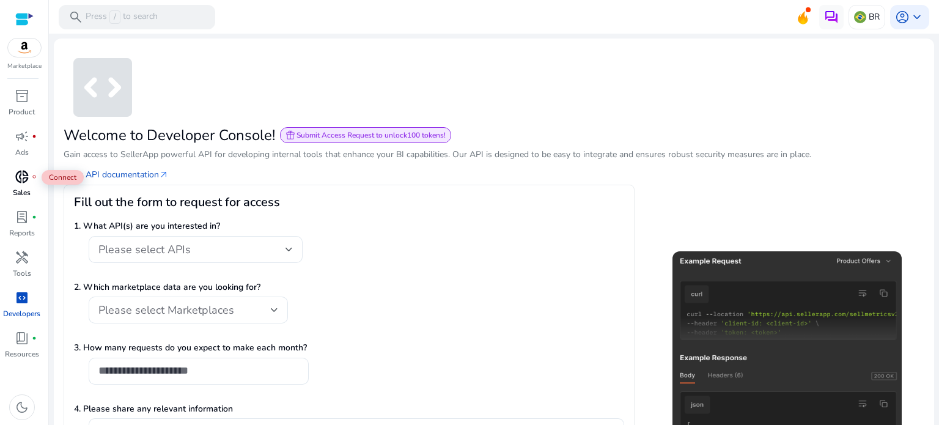
click at [22, 176] on span "donut_small" at bounding box center [22, 176] width 15 height 15
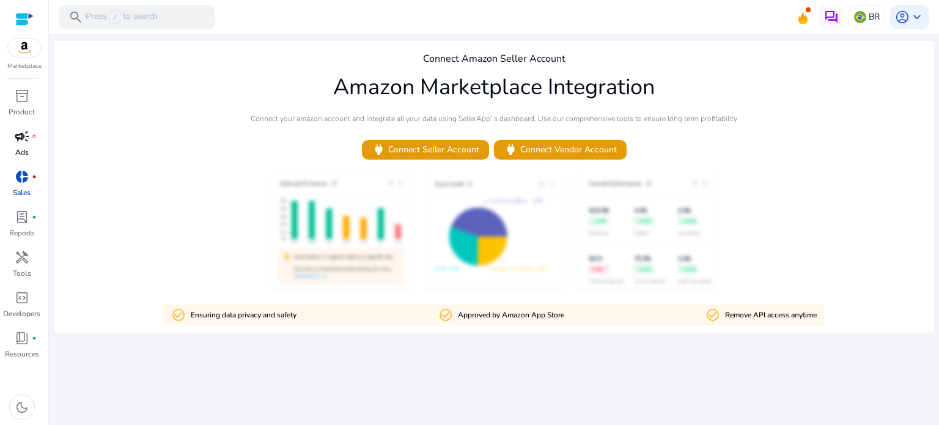
click at [18, 140] on span "campaign" at bounding box center [22, 136] width 15 height 15
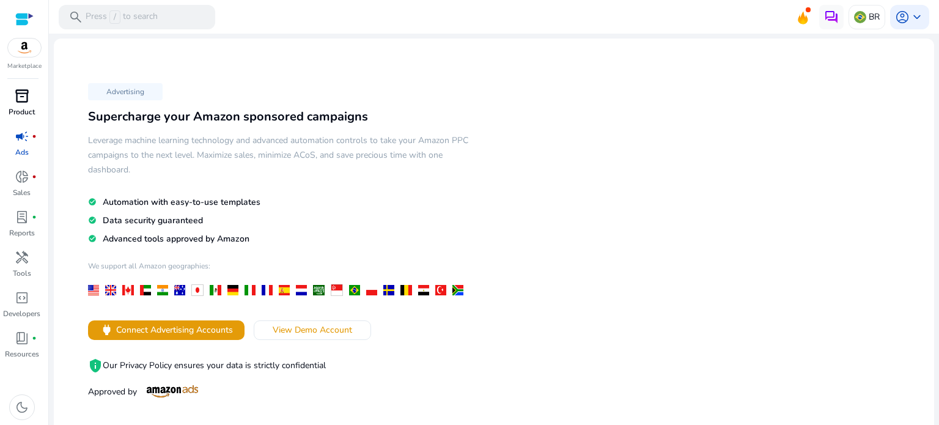
click at [22, 109] on p "Product" at bounding box center [22, 111] width 26 height 11
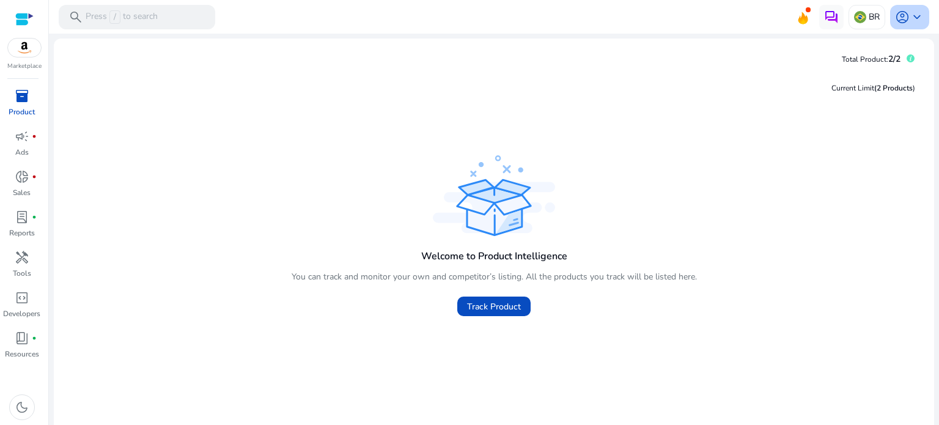
click at [913, 17] on span "keyboard_arrow_down" at bounding box center [917, 17] width 15 height 15
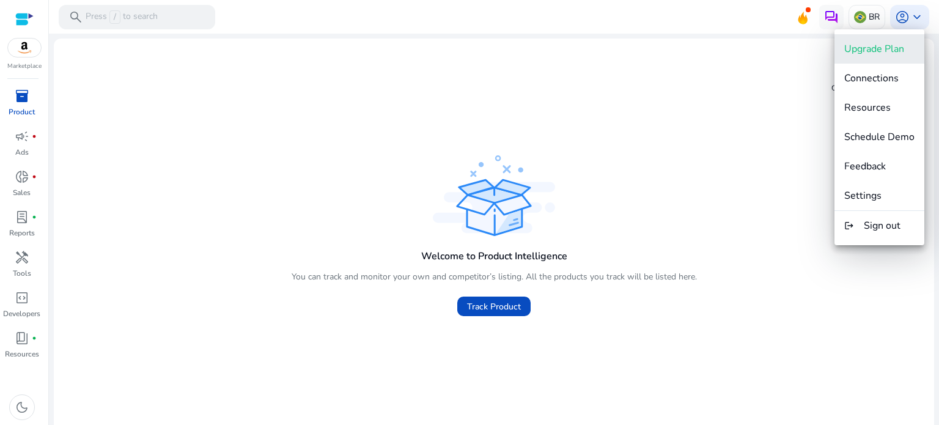
click at [893, 53] on span "Upgrade Plan" at bounding box center [874, 48] width 60 height 13
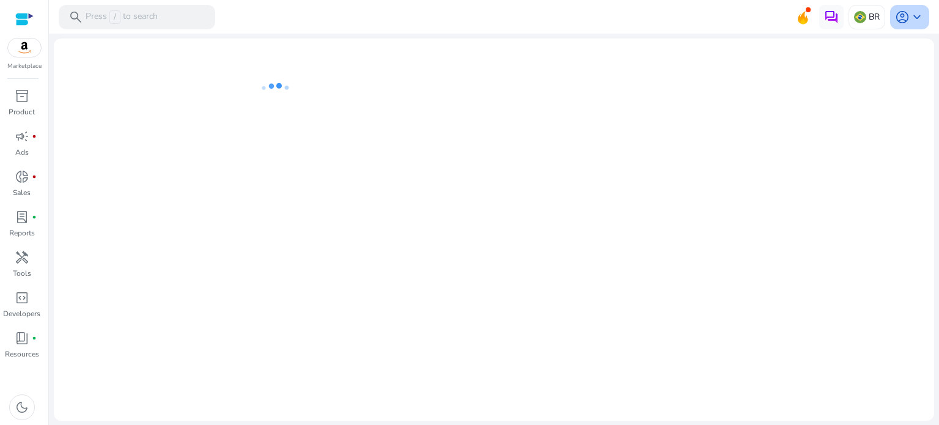
click at [913, 12] on span "keyboard_arrow_down" at bounding box center [917, 17] width 15 height 15
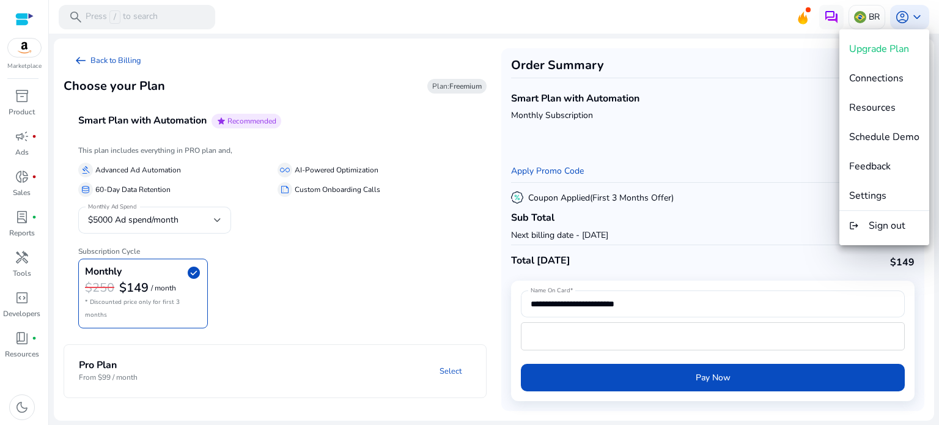
click at [411, 186] on div at bounding box center [469, 212] width 939 height 425
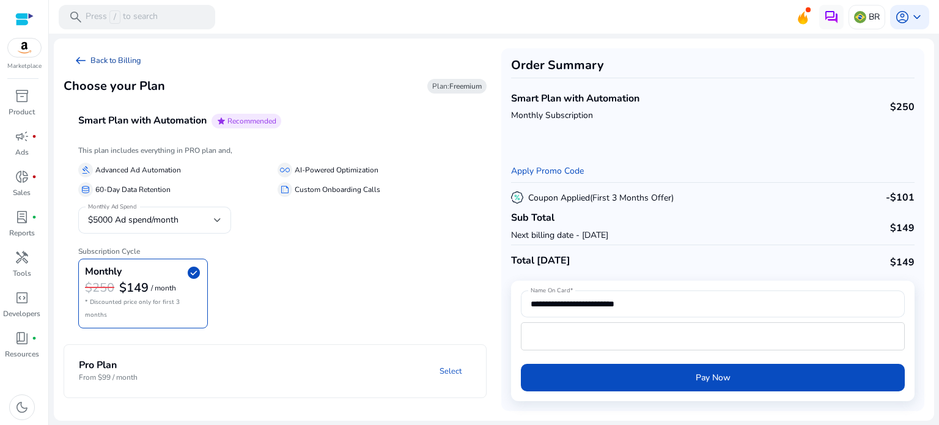
click at [124, 63] on link "arrow_left_alt Back to Billing" at bounding box center [107, 60] width 87 height 24
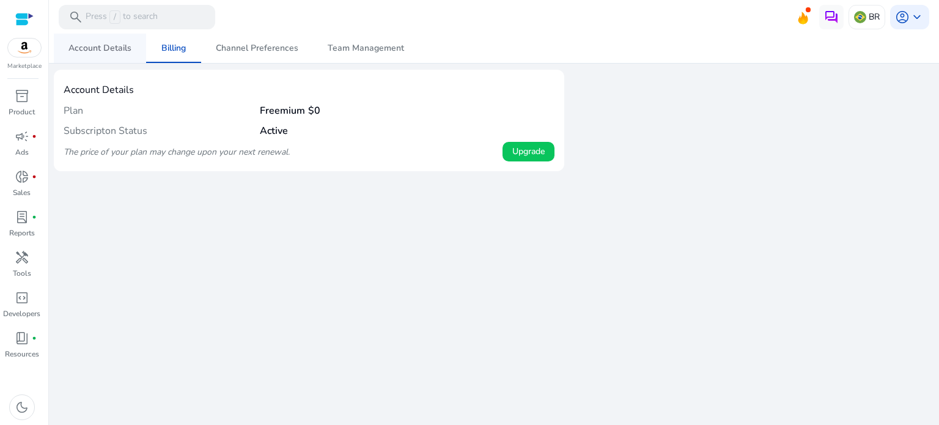
click at [106, 51] on span "Account Details" at bounding box center [99, 48] width 63 height 9
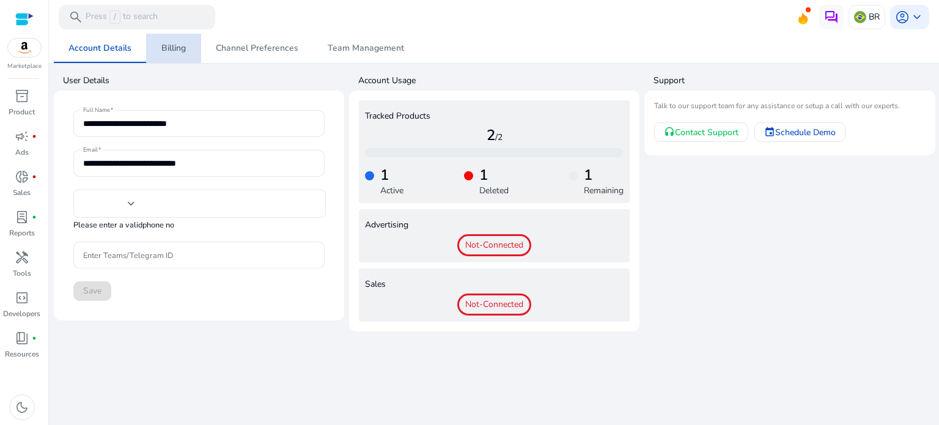
click at [177, 53] on span "Billing" at bounding box center [173, 48] width 24 height 9
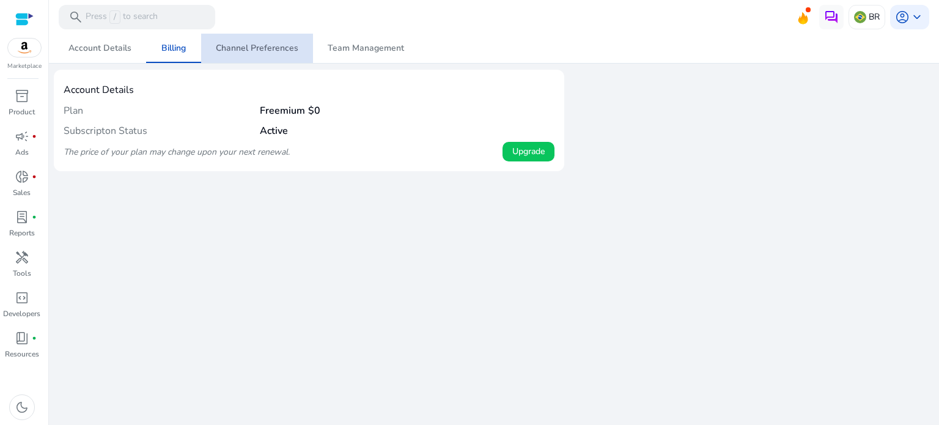
click at [256, 47] on span "Channel Preferences" at bounding box center [257, 48] width 83 height 9
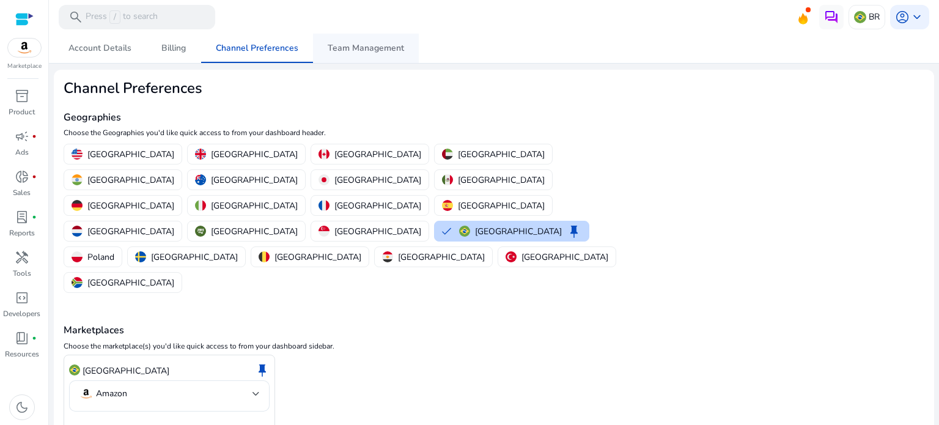
click at [347, 52] on span "Team Management" at bounding box center [366, 48] width 76 height 9
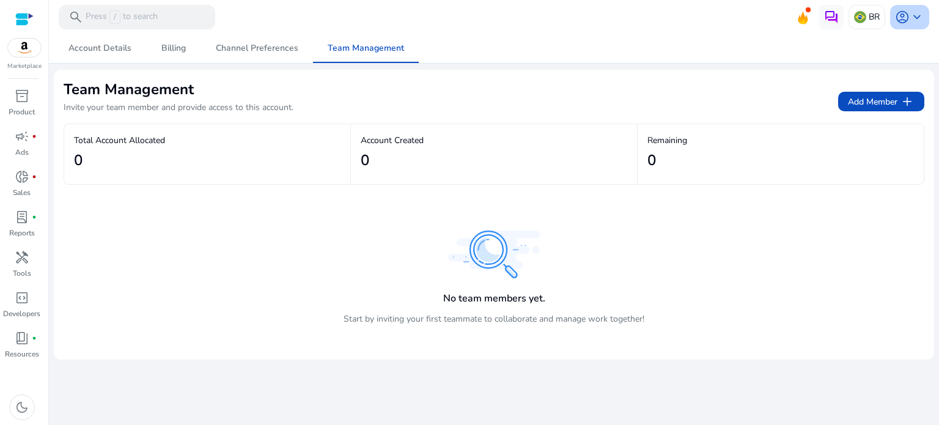
click at [915, 15] on span "keyboard_arrow_down" at bounding box center [917, 17] width 15 height 15
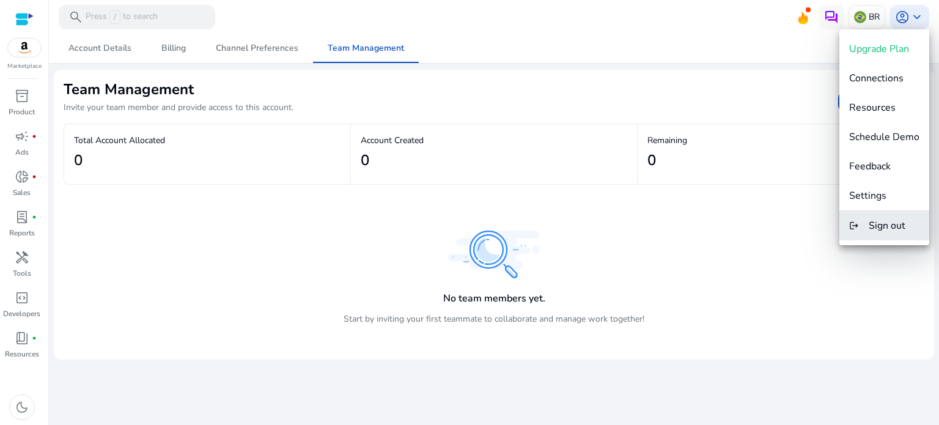
click at [890, 223] on span "Sign out" at bounding box center [887, 225] width 37 height 13
